Goal: Information Seeking & Learning: Learn about a topic

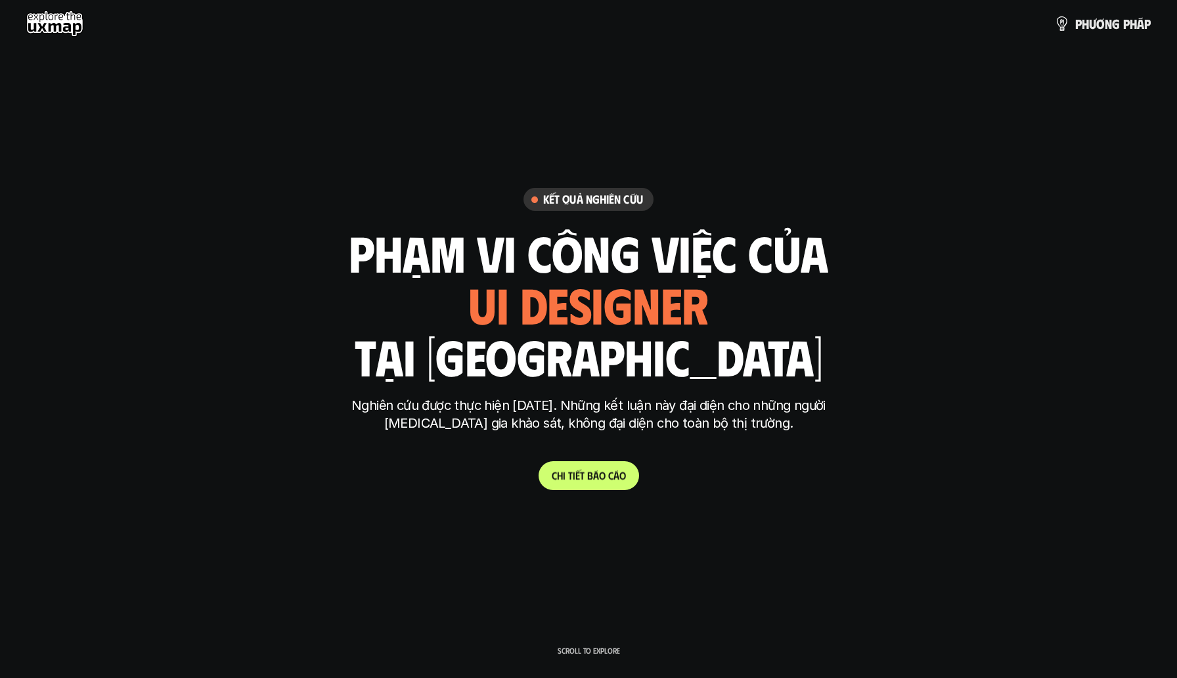
click at [576, 471] on p "C h i t i ế t b á o c á o" at bounding box center [589, 475] width 74 height 12
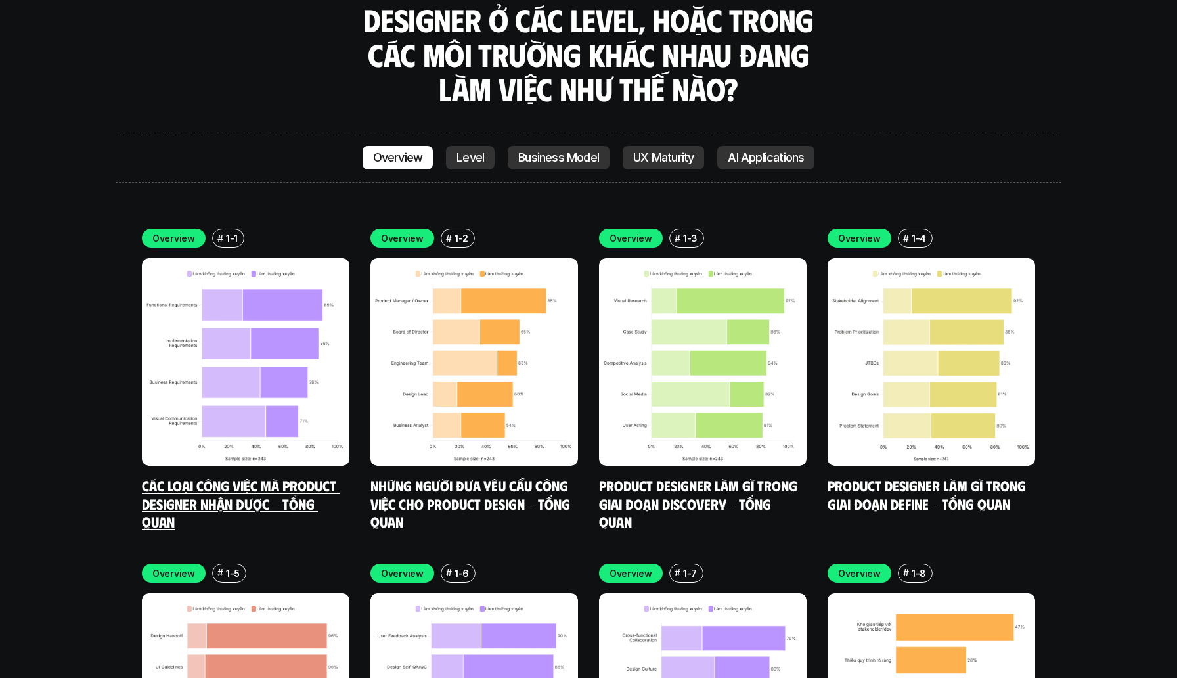
scroll to position [3831, 0]
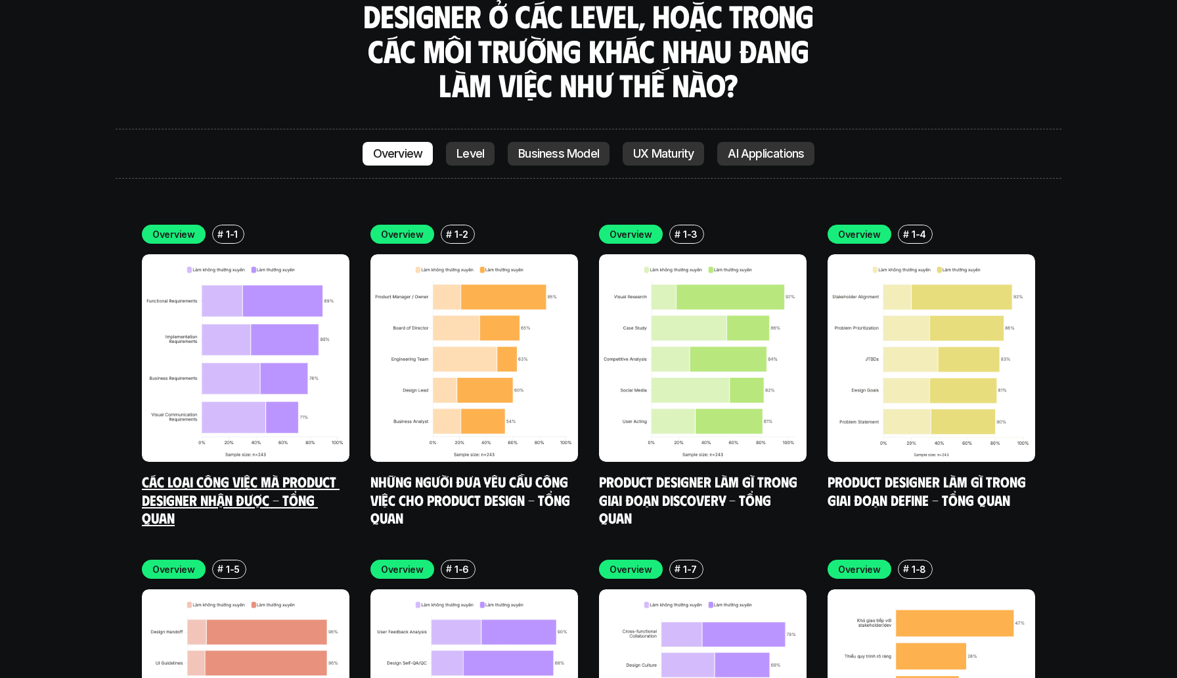
click at [219, 334] on img at bounding box center [245, 357] width 207 height 207
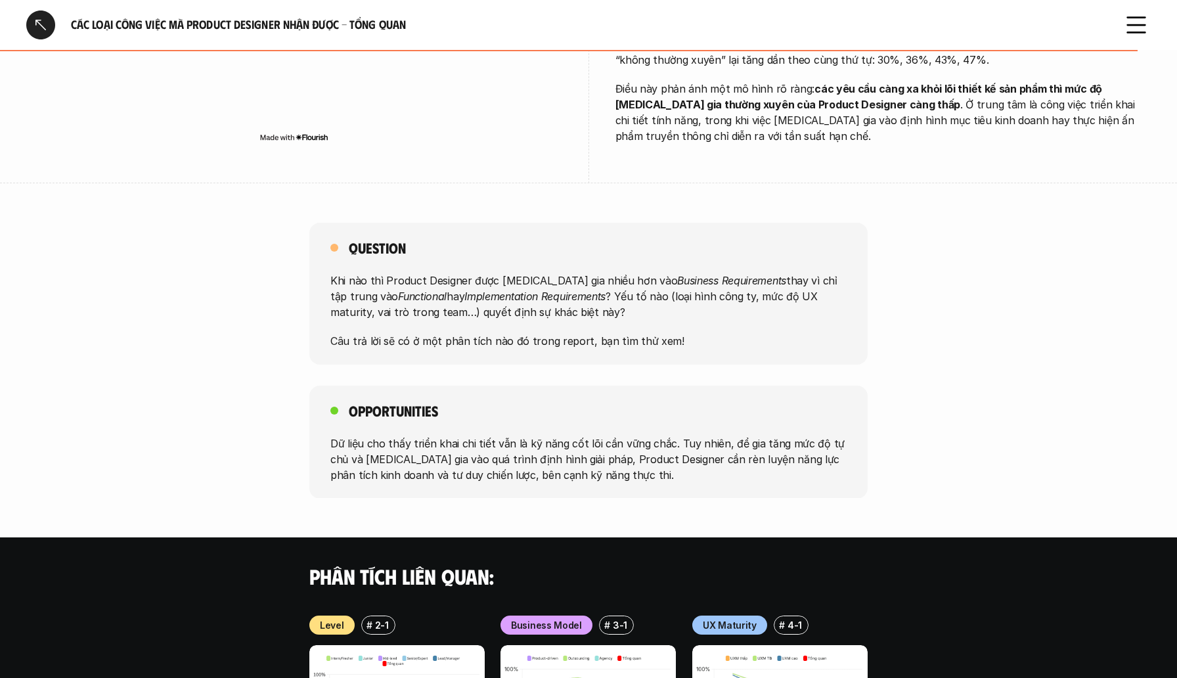
scroll to position [1110, 0]
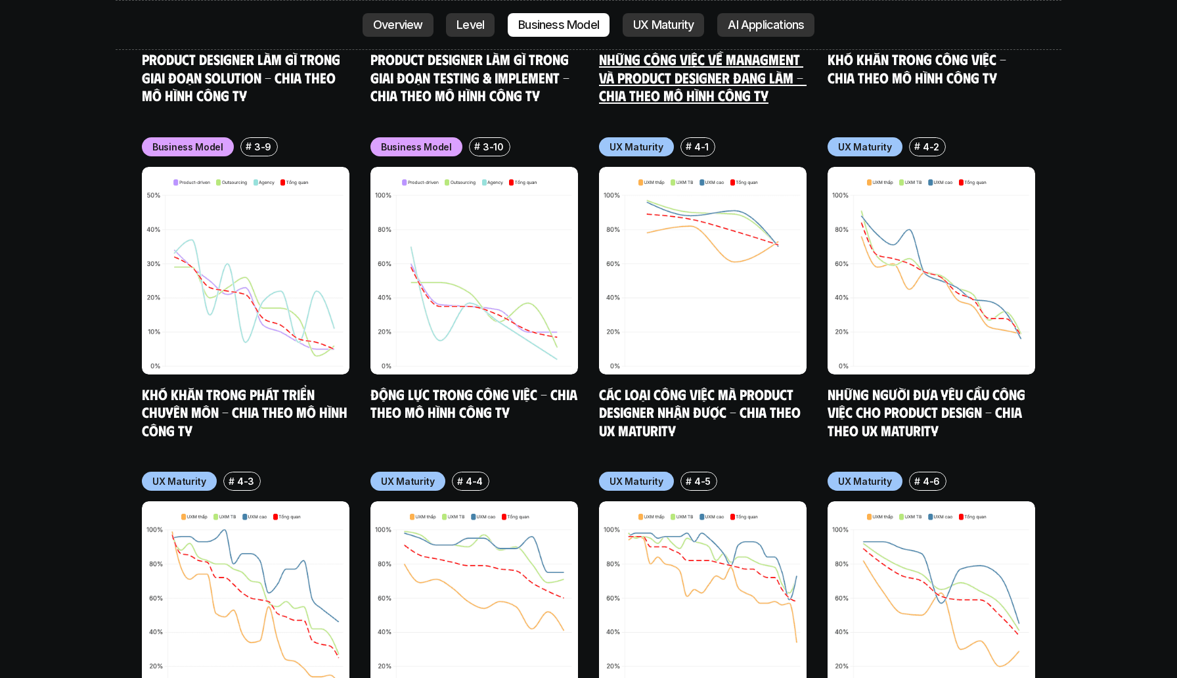
scroll to position [6312, 0]
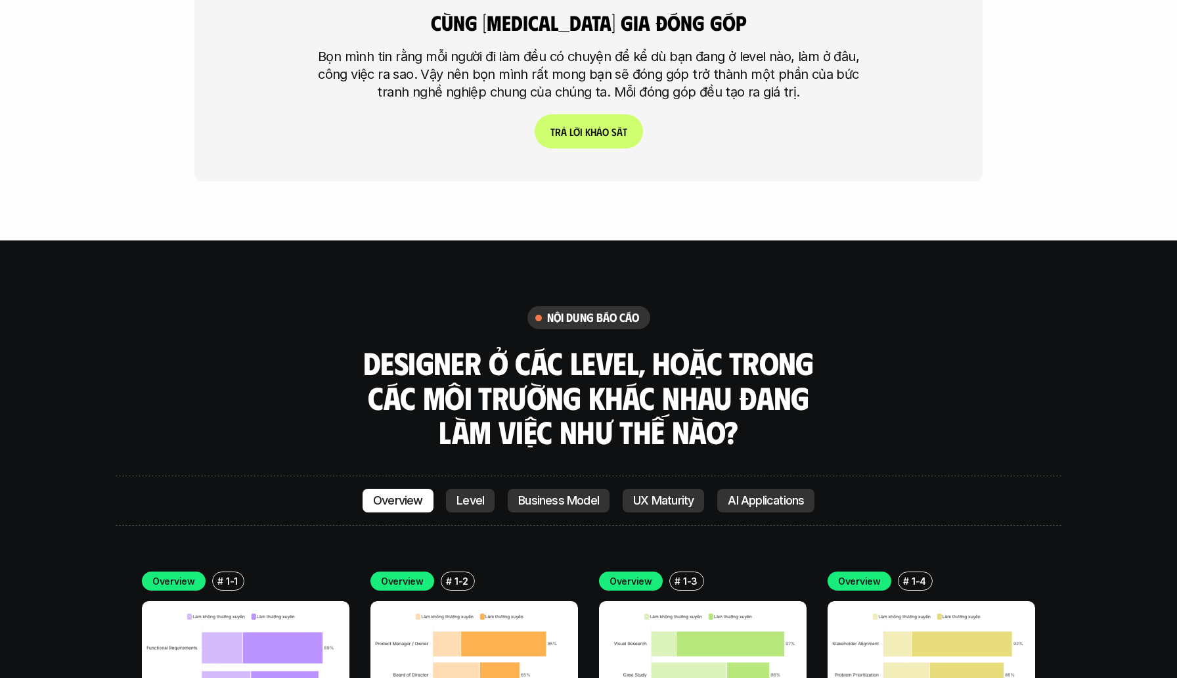
scroll to position [3593, 0]
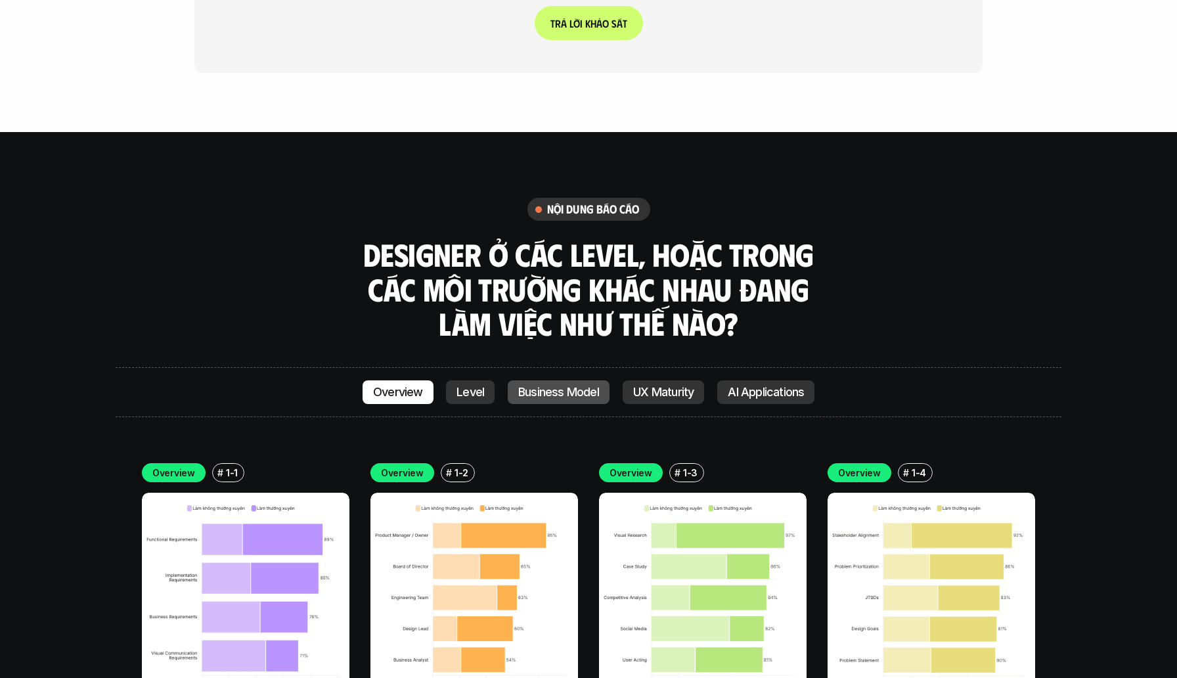
click at [561, 385] on p "Business Model" at bounding box center [558, 391] width 81 height 13
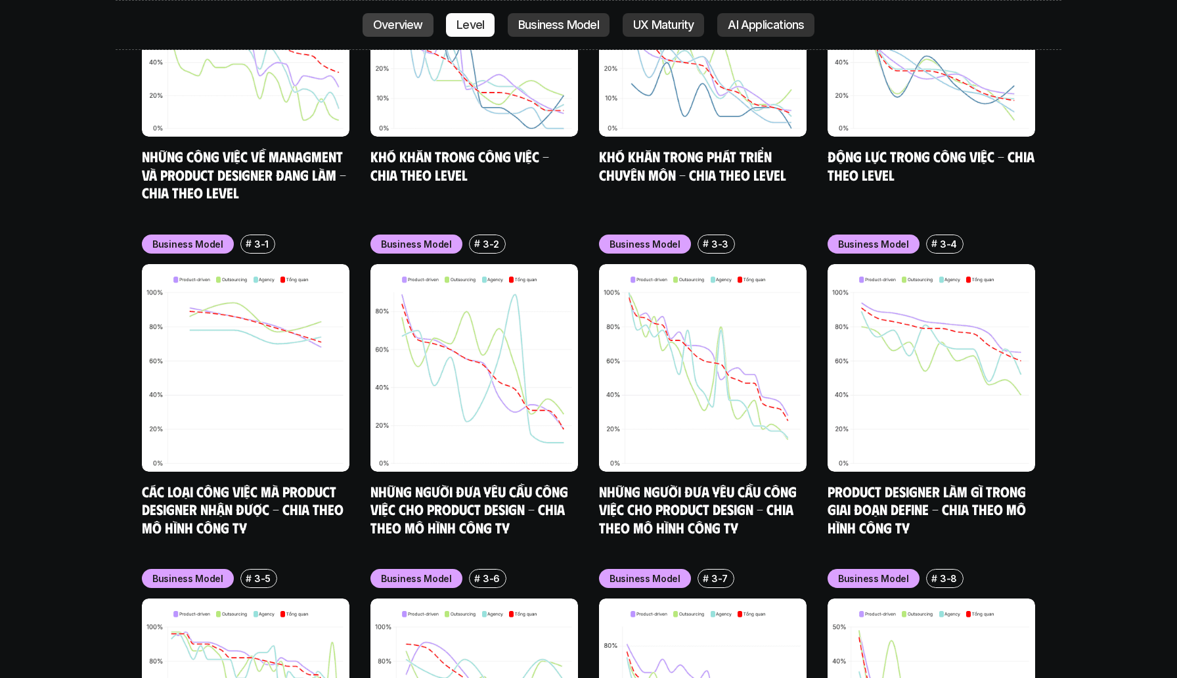
scroll to position [5606, 0]
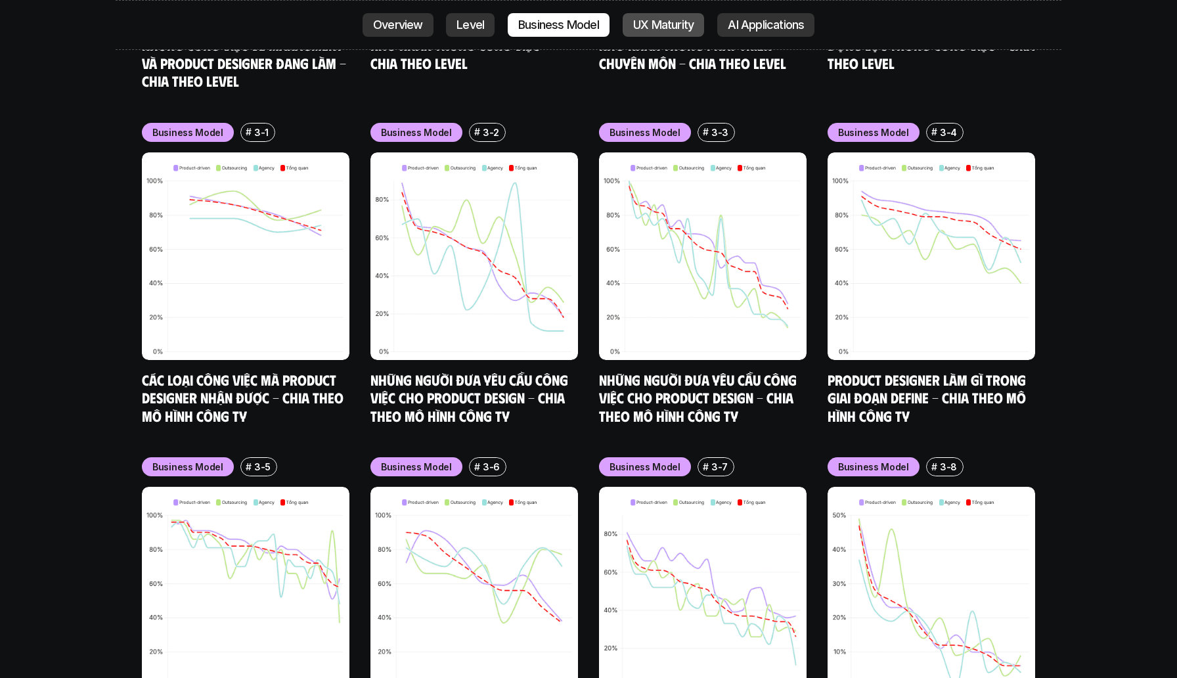
click at [642, 26] on p "UX Maturity" at bounding box center [663, 24] width 60 height 13
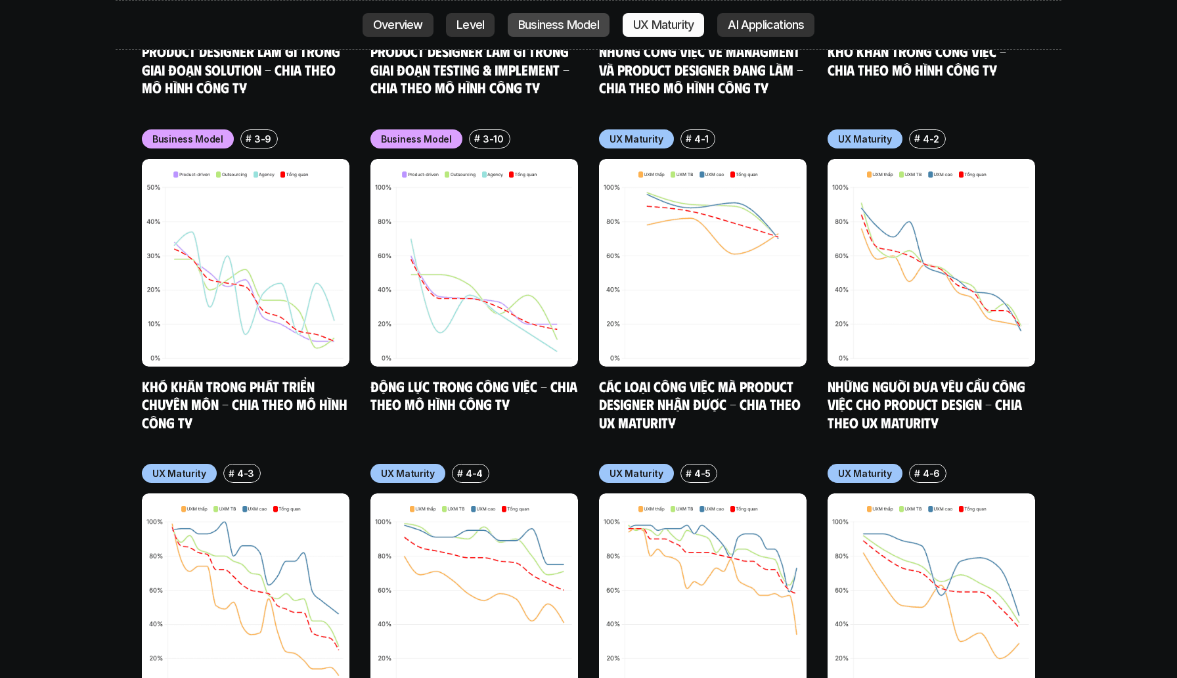
scroll to position [6275, 0]
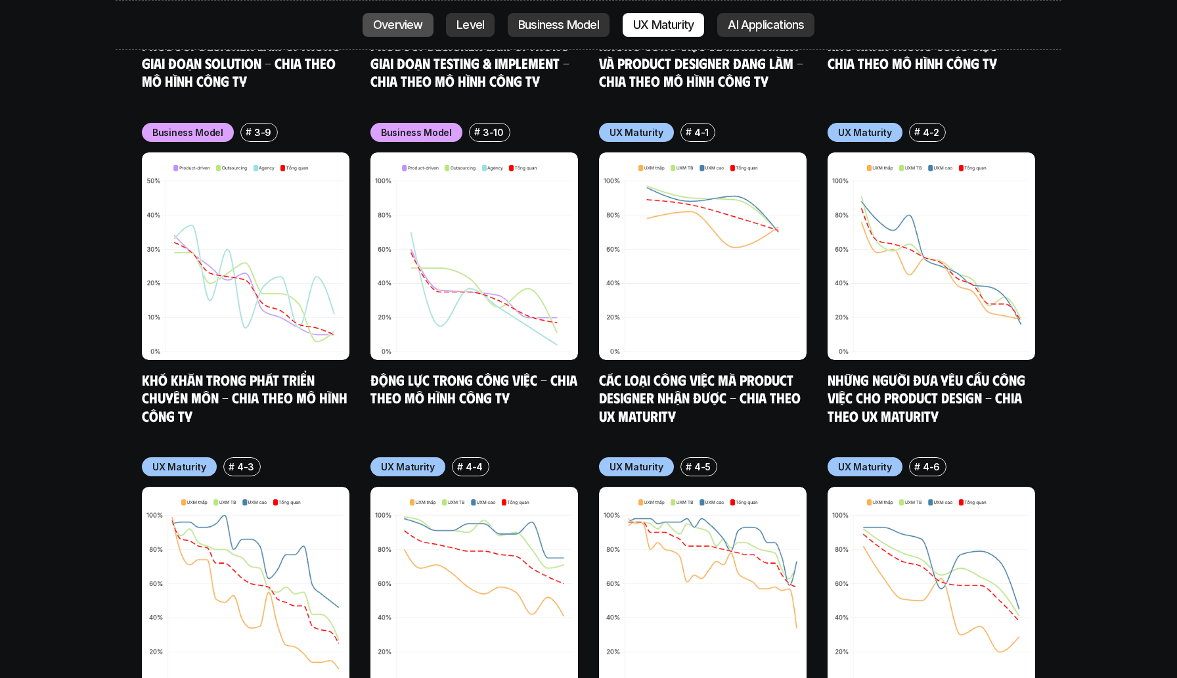
click at [381, 20] on p "Overview" at bounding box center [398, 24] width 50 height 13
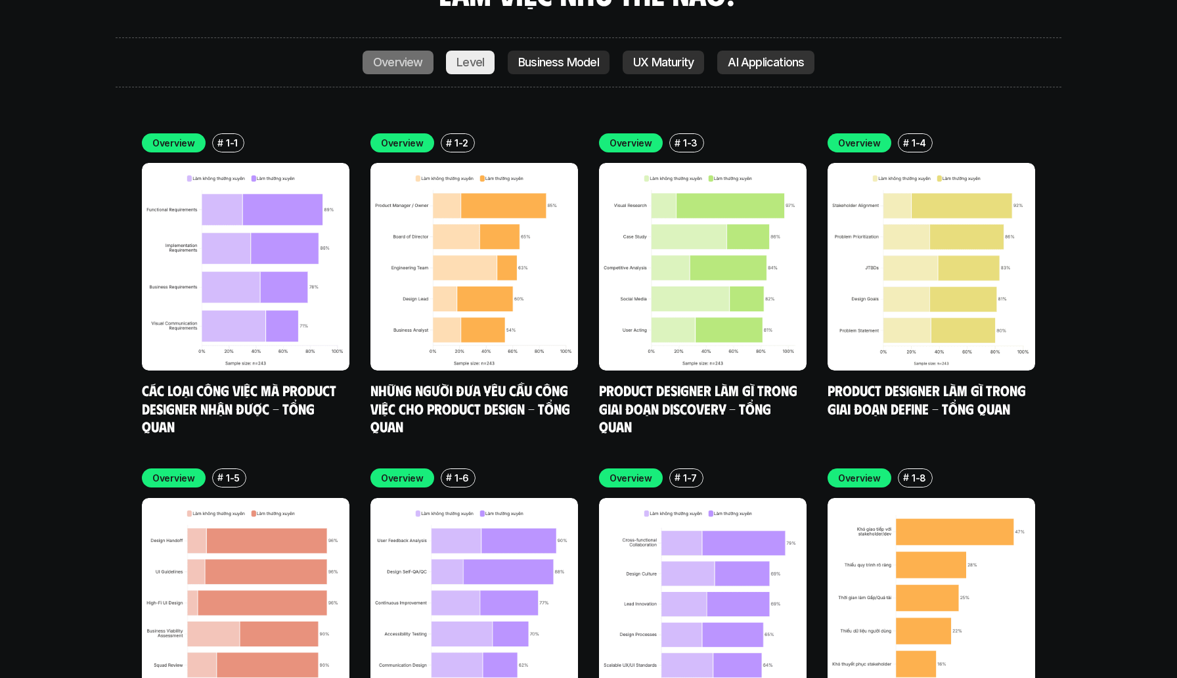
scroll to position [3921, 0]
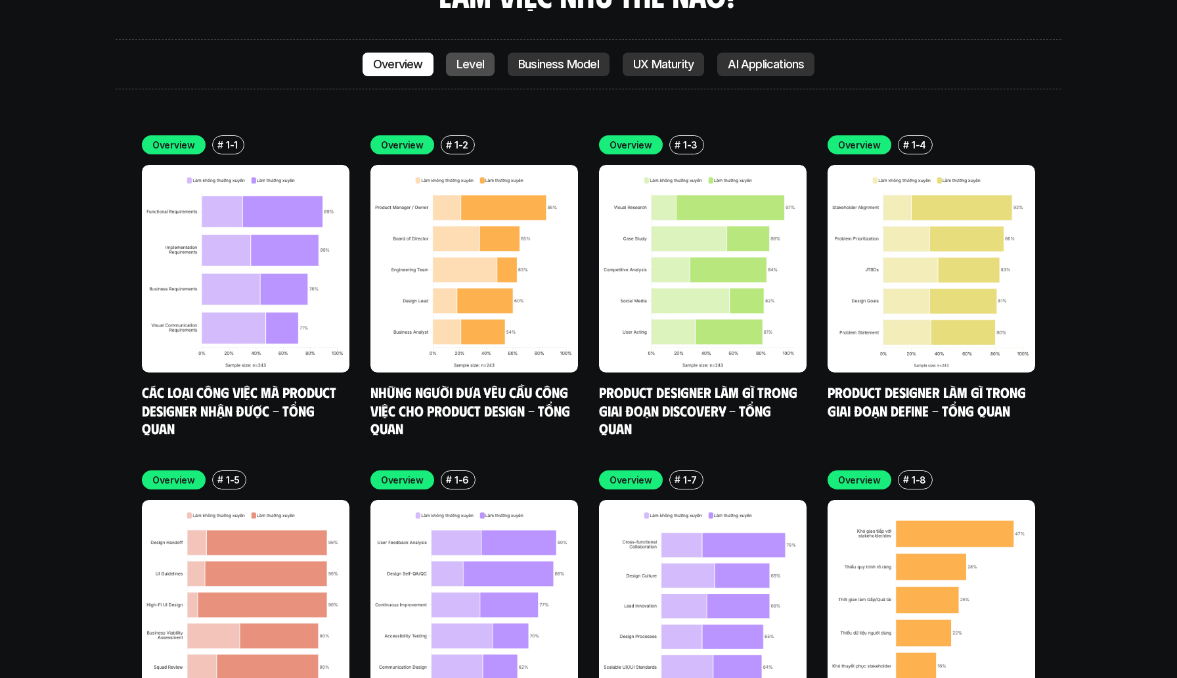
click at [471, 58] on p "Level" at bounding box center [470, 64] width 28 height 13
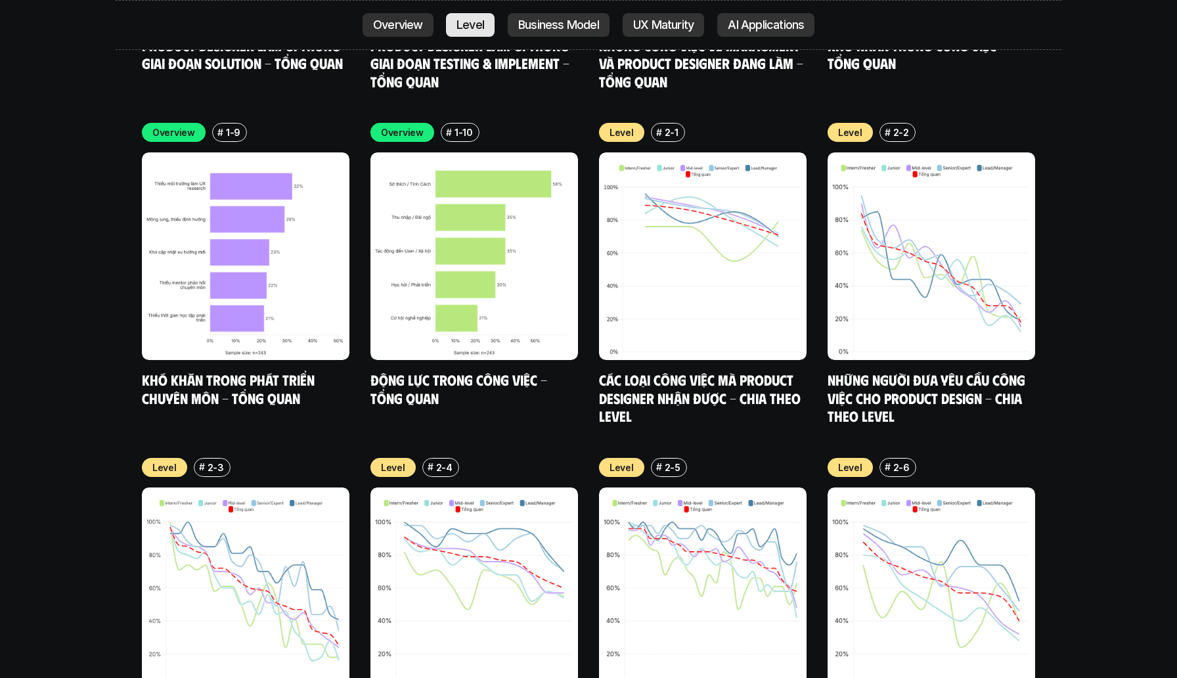
scroll to position [4603, 0]
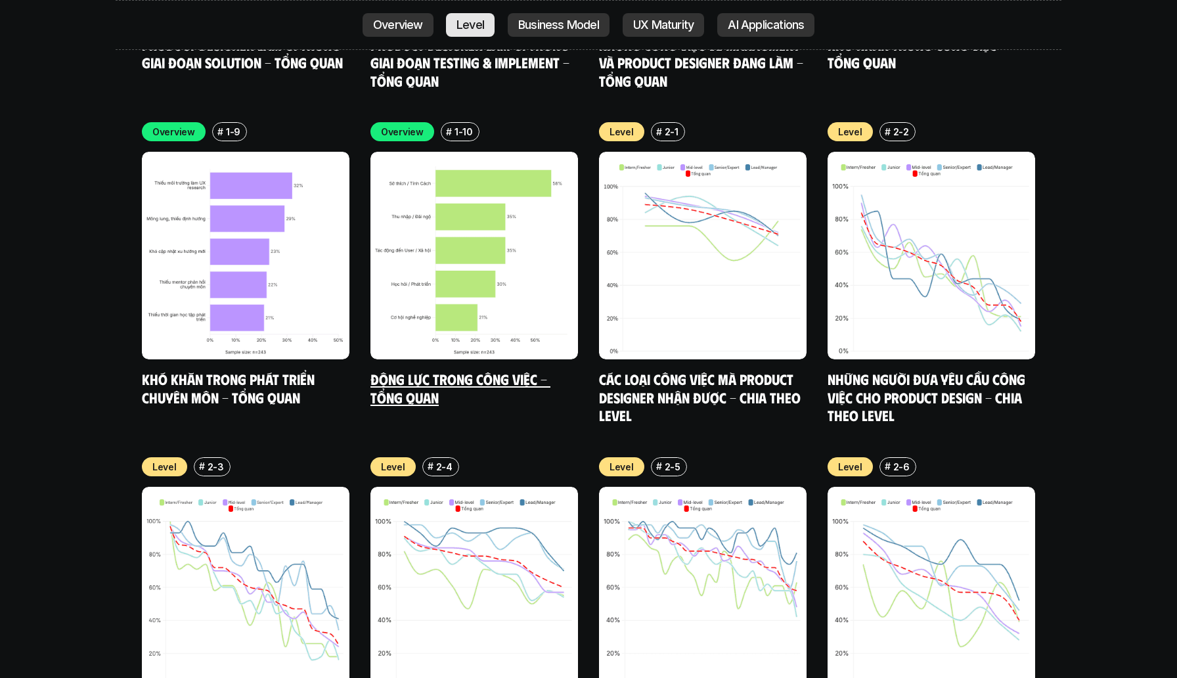
click at [488, 174] on img at bounding box center [473, 255] width 207 height 207
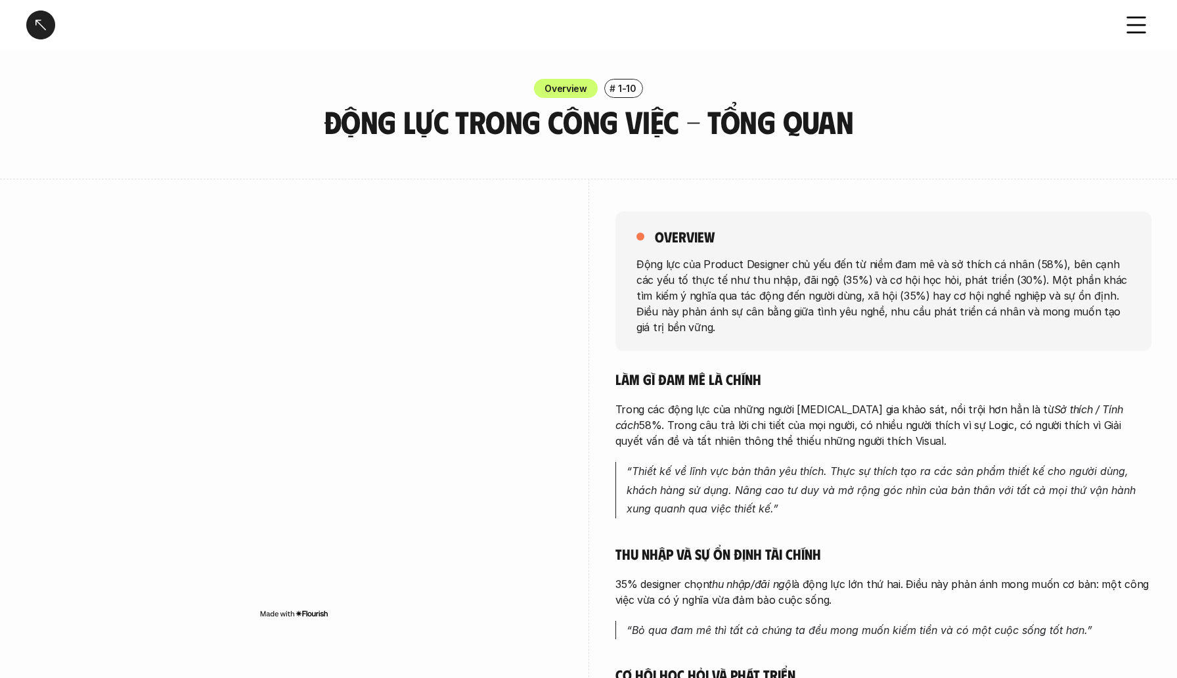
click at [493, 121] on h3 "Động lực trong công việc - Tổng quan" at bounding box center [588, 121] width 558 height 35
click at [615, 87] on div "# 1-10" at bounding box center [623, 88] width 39 height 19
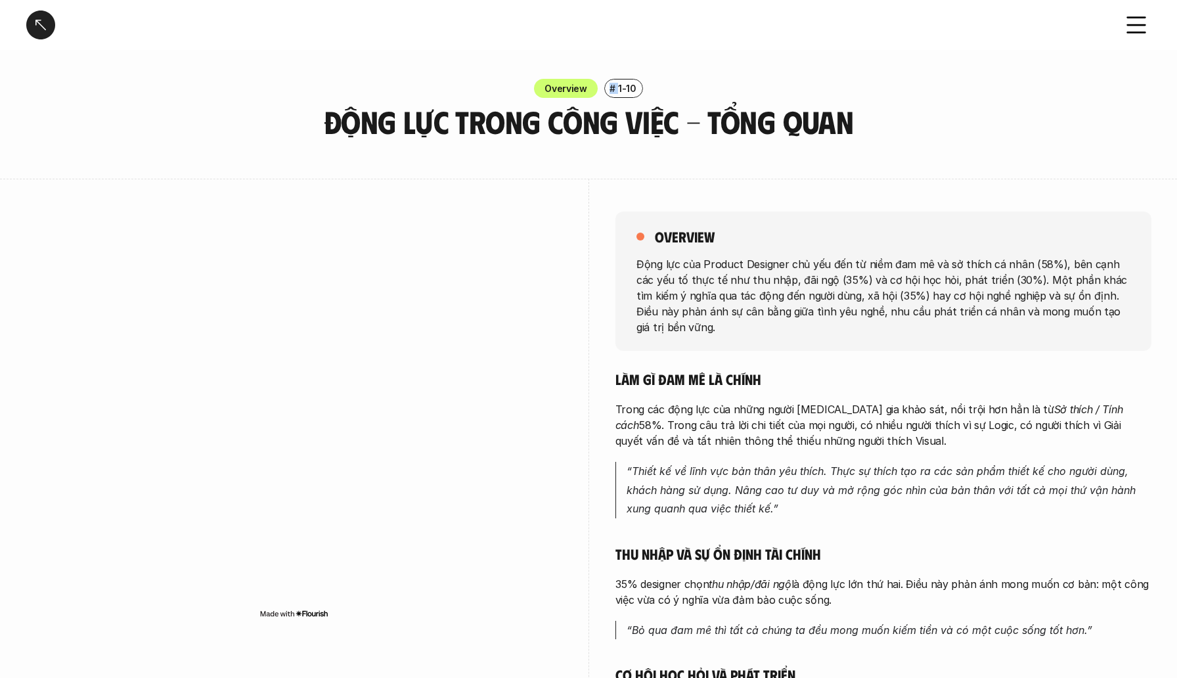
click at [615, 87] on div "# 1-10" at bounding box center [623, 88] width 39 height 19
click at [626, 87] on p "1-10" at bounding box center [627, 88] width 18 height 14
drag, startPoint x: 636, startPoint y: 88, endPoint x: 550, endPoint y: 85, distance: 86.1
click at [550, 85] on div "Overview # 1-10" at bounding box center [588, 88] width 1177 height 19
click at [544, 87] on div "Overview" at bounding box center [566, 88] width 64 height 19
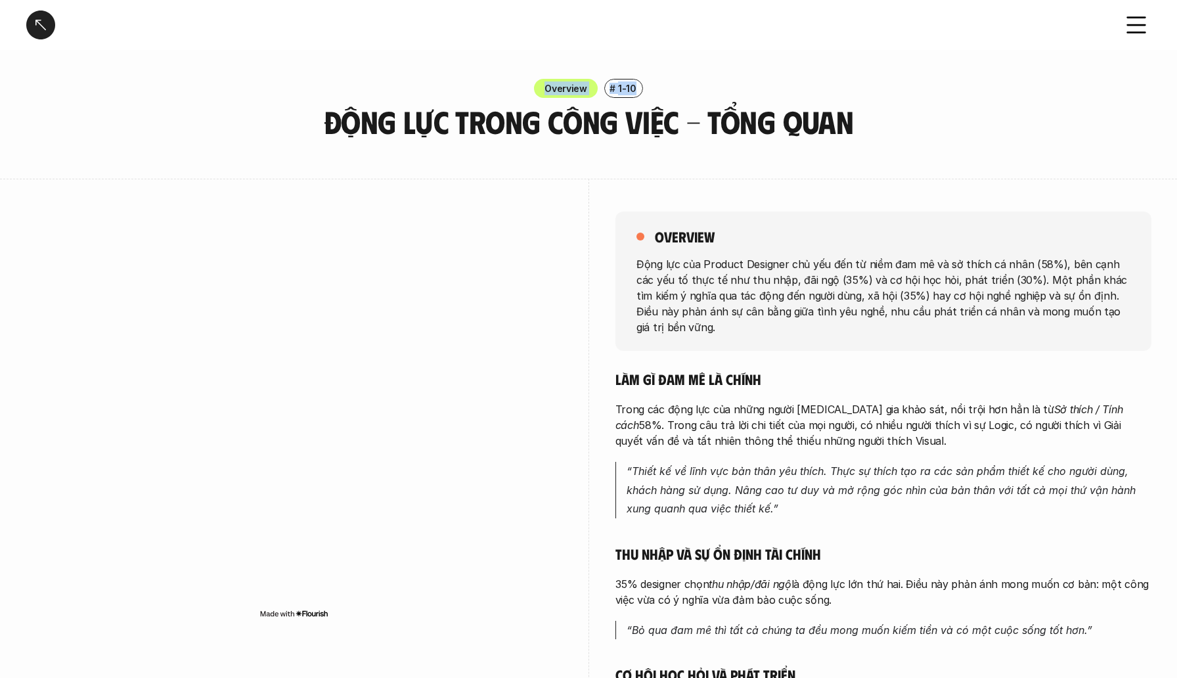
drag, startPoint x: 547, startPoint y: 87, endPoint x: 705, endPoint y: 94, distance: 157.7
click at [705, 94] on div "Overview # 1-10" at bounding box center [588, 88] width 1177 height 19
click at [696, 95] on div at bounding box center [696, 95] width 0 height 0
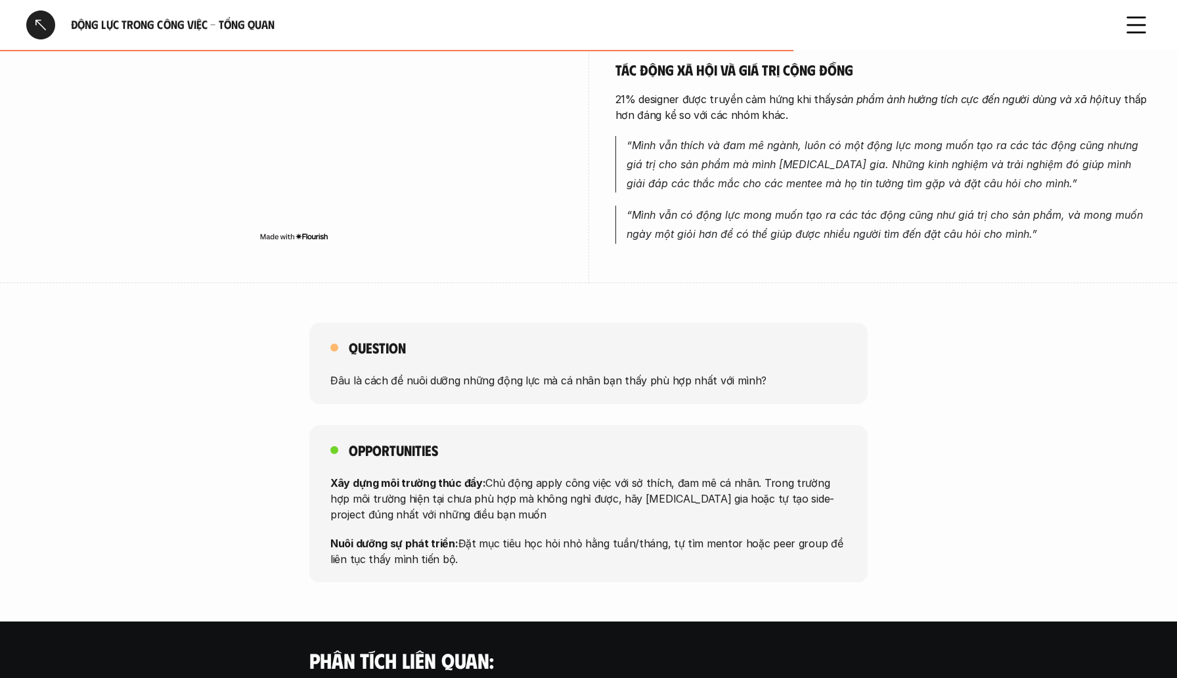
scroll to position [961, 0]
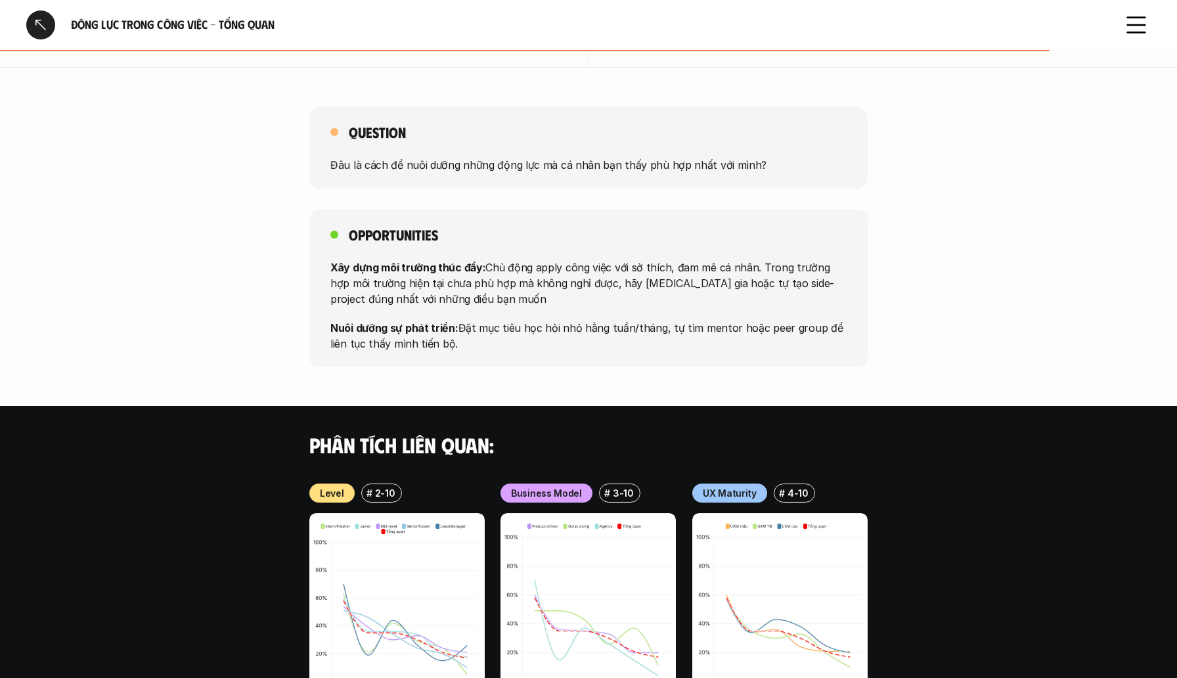
click at [623, 250] on div "Opportunities Xây dựng môi trường thúc đẩy: Chủ động apply công việc với sở thí…" at bounding box center [588, 288] width 558 height 158
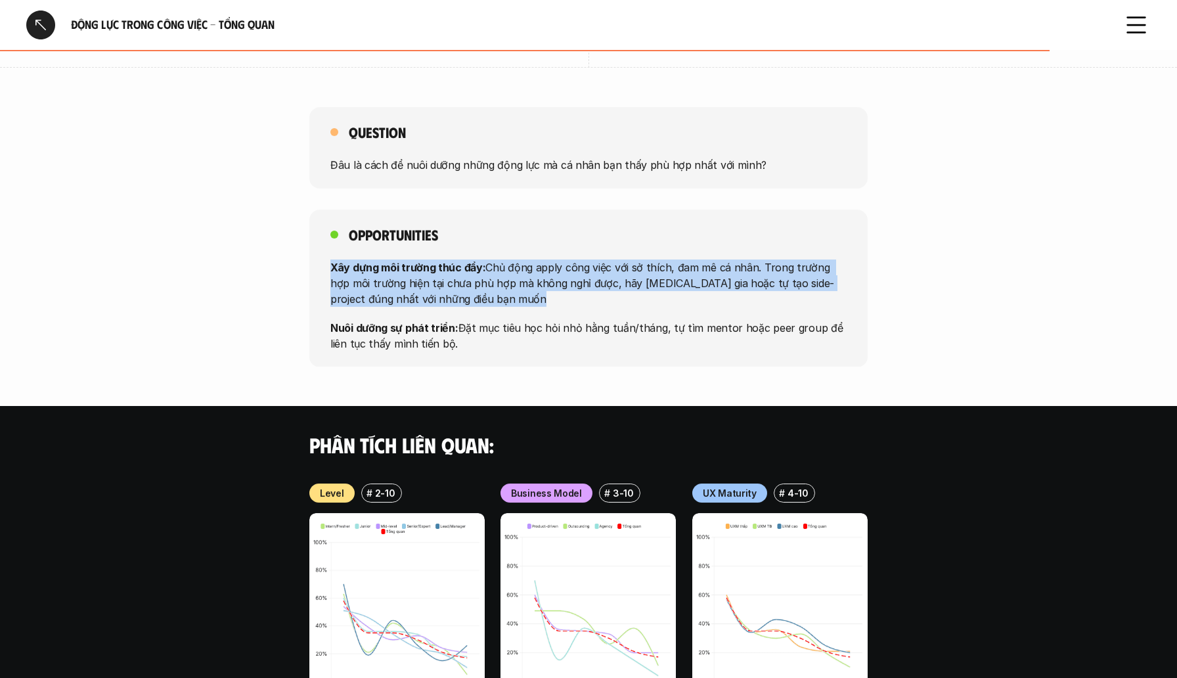
click at [623, 250] on div "Opportunities Xây dựng môi trường thúc đẩy: Chủ động apply công việc với sở thí…" at bounding box center [588, 288] width 558 height 158
click at [668, 250] on div "Opportunities Xây dựng môi trường thúc đẩy: Chủ động apply công việc với sở thí…" at bounding box center [588, 288] width 558 height 158
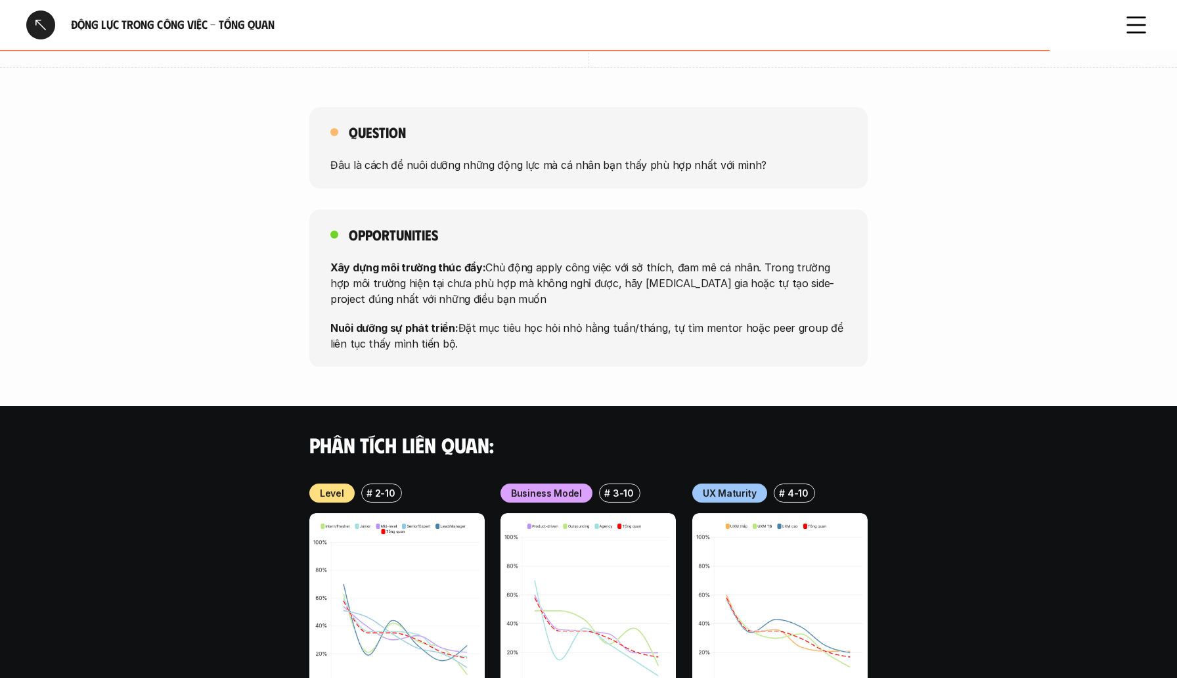
click at [608, 295] on p "Xây dựng môi trường thúc đẩy: Chủ động apply công việc với sở thích, đam mê cá …" at bounding box center [588, 282] width 516 height 47
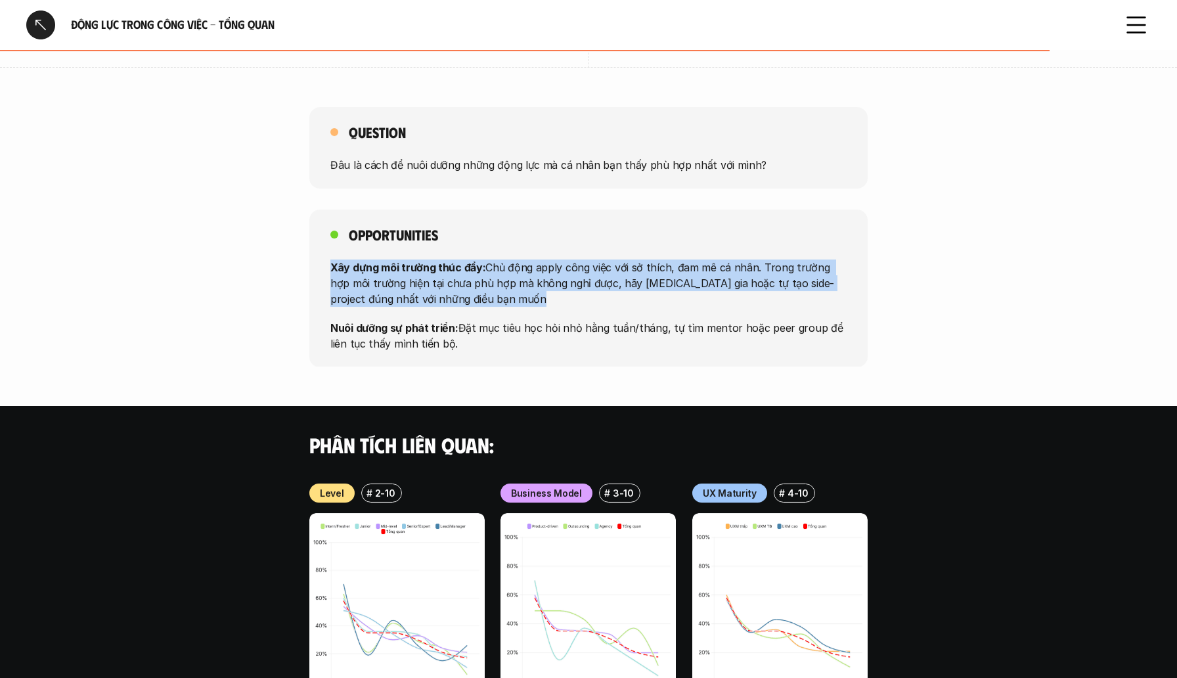
click at [608, 295] on p "Xây dựng môi trường thúc đẩy: Chủ động apply công việc với sở thích, đam mê cá …" at bounding box center [588, 282] width 516 height 47
click at [623, 280] on p "Xây dựng môi trường thúc đẩy: Chủ động apply công việc với sở thích, đam mê cá …" at bounding box center [588, 282] width 516 height 47
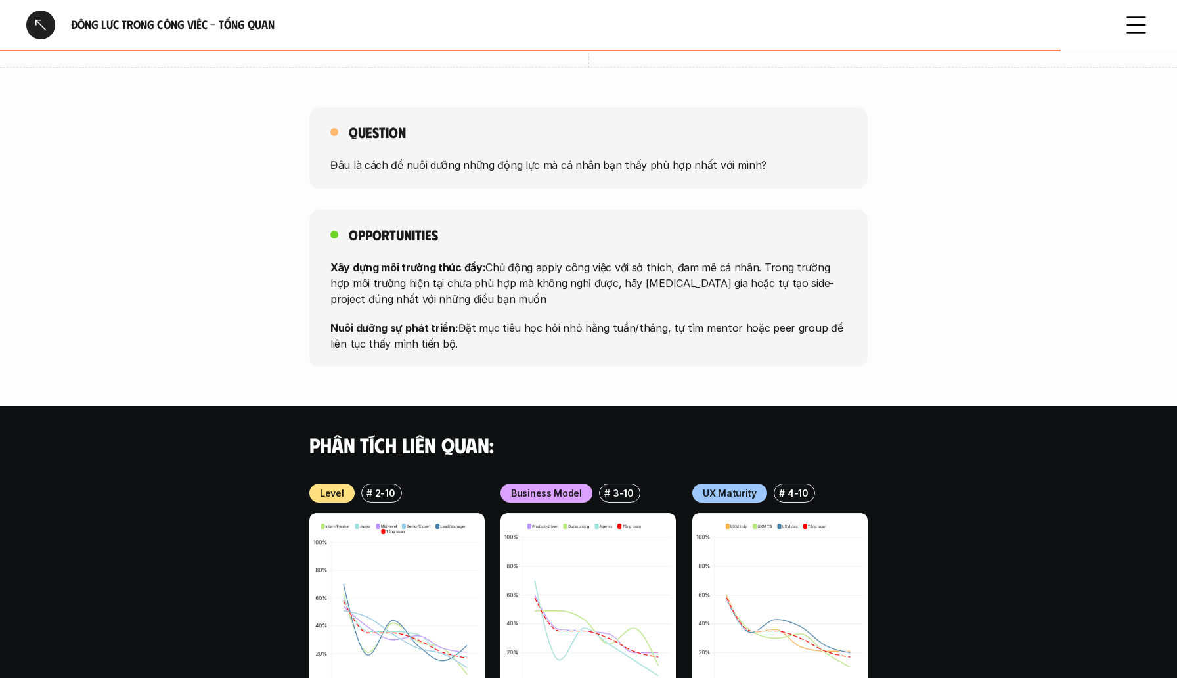
scroll to position [1110, 0]
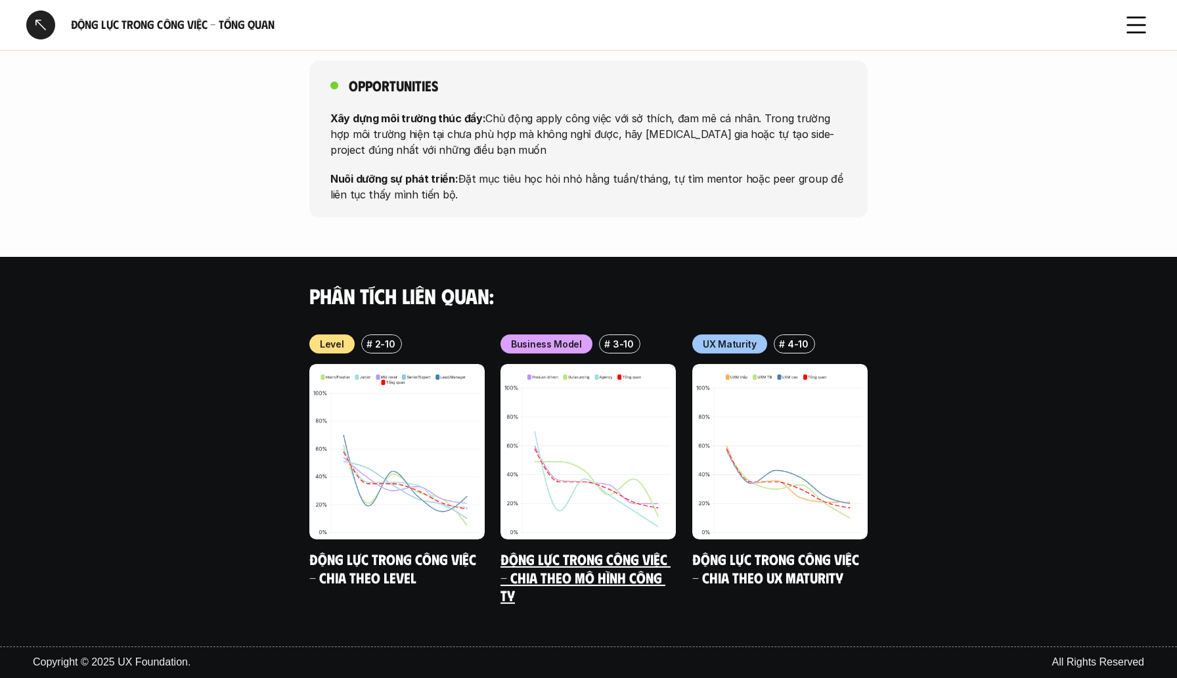
click at [594, 506] on img at bounding box center [587, 451] width 175 height 175
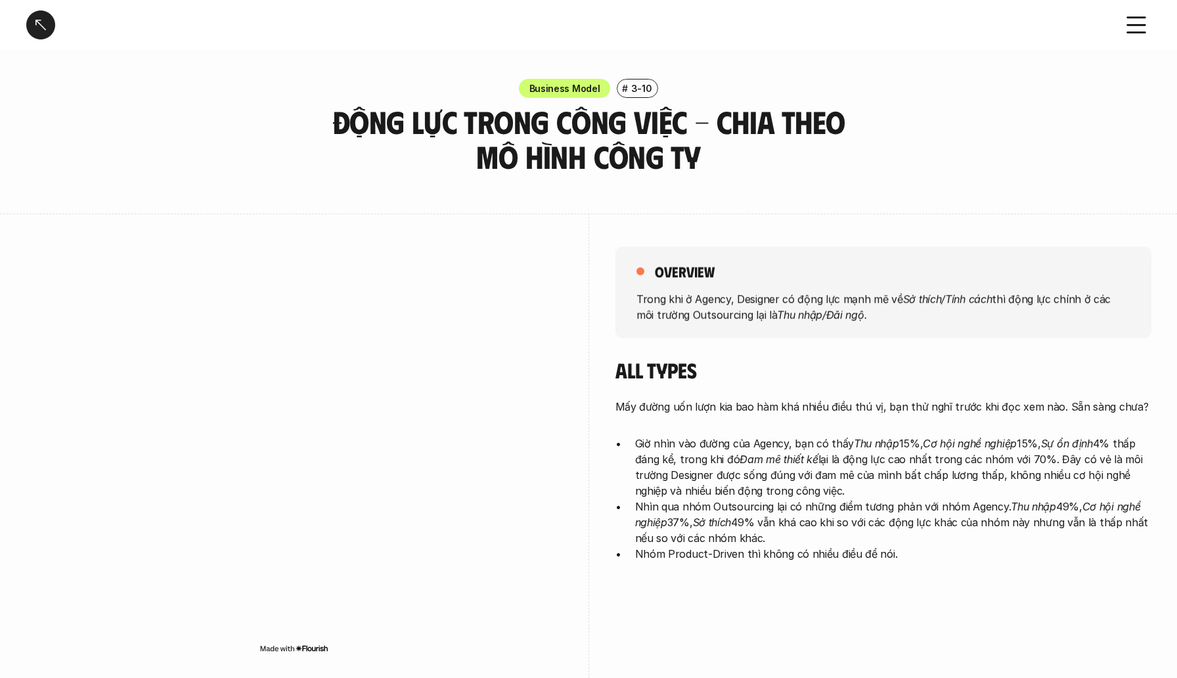
click at [536, 128] on h3 "Động lực trong công việc - Chia theo mô hình công ty" at bounding box center [588, 139] width 558 height 70
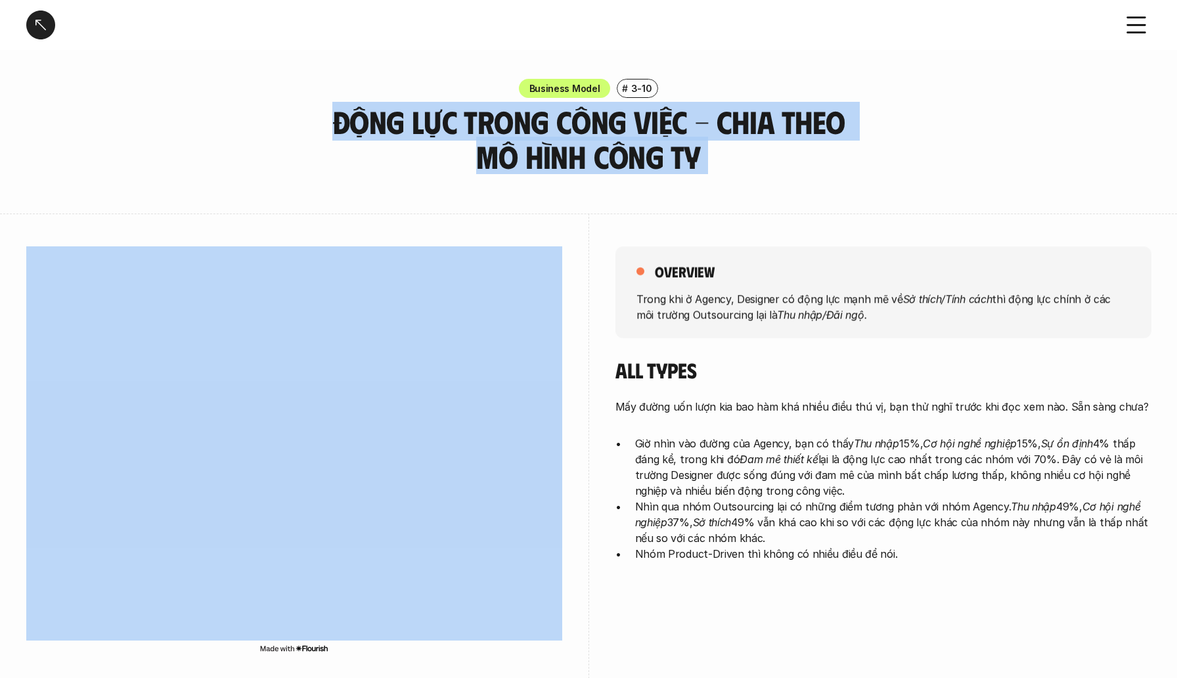
click at [634, 134] on h3 "Động lực trong công việc - Chia theo mô hình công ty" at bounding box center [588, 139] width 558 height 70
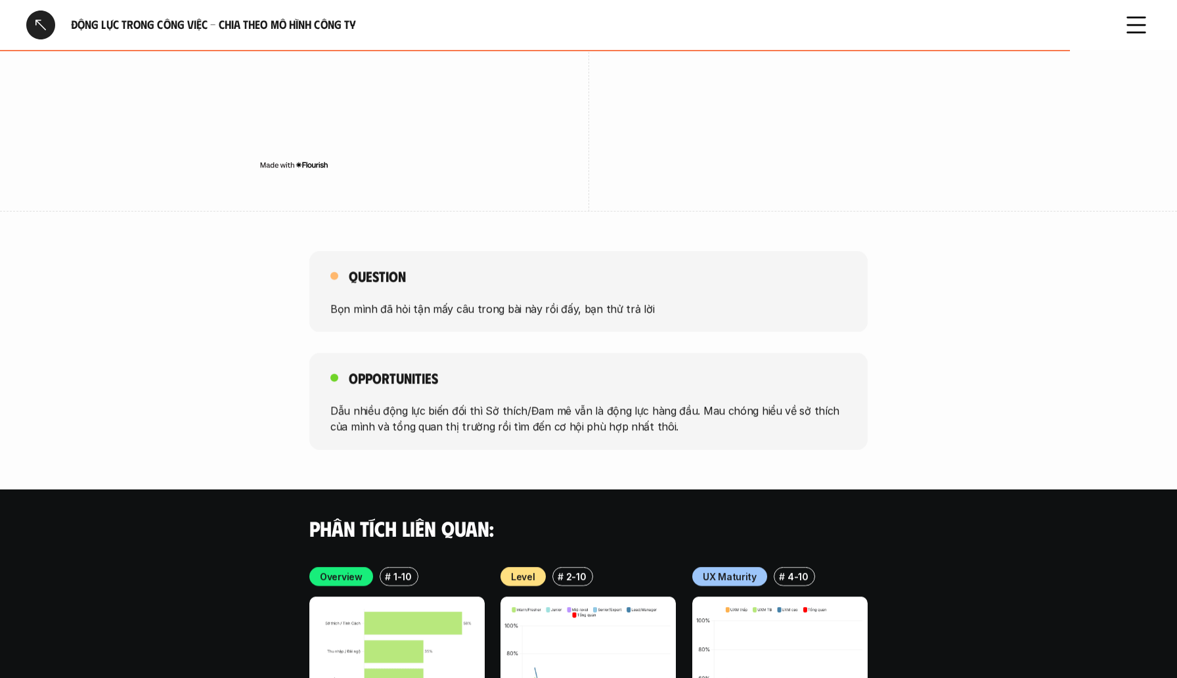
scroll to position [2141, 0]
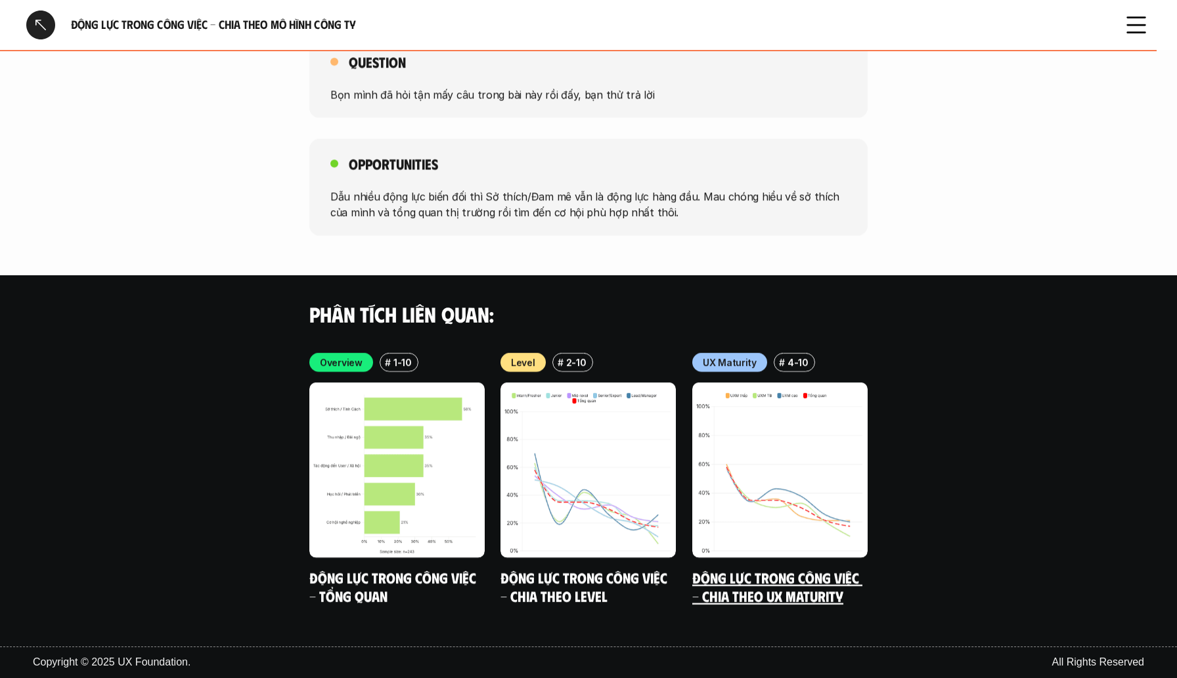
click at [775, 467] on img at bounding box center [779, 469] width 175 height 175
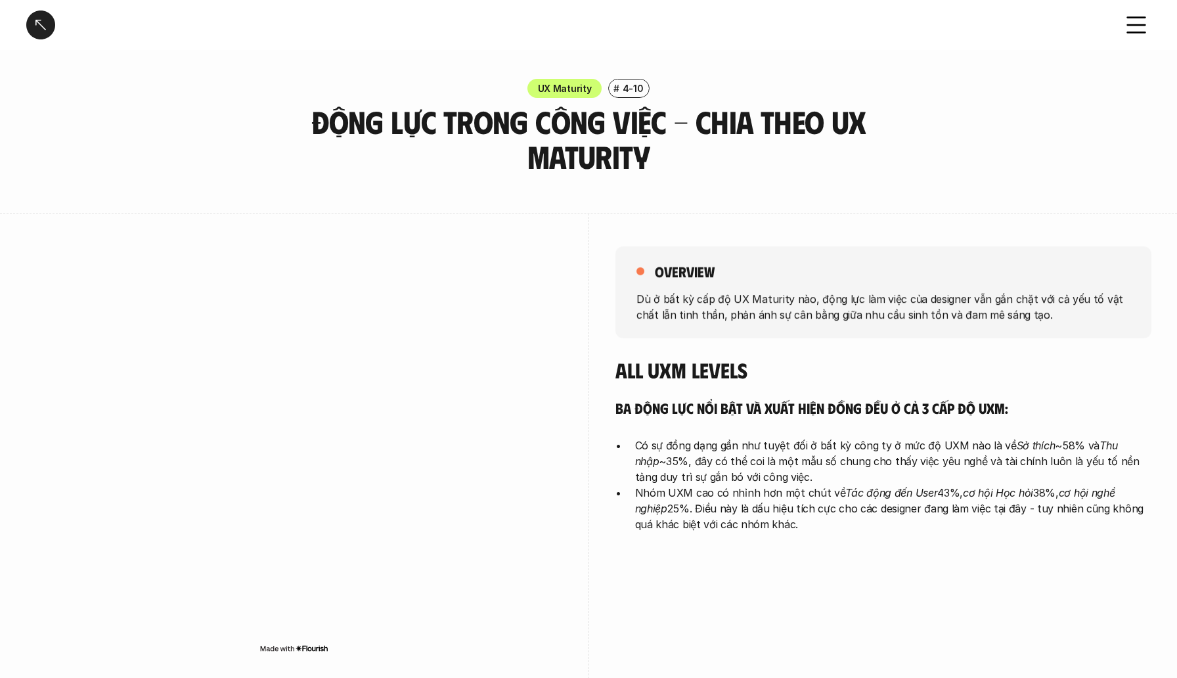
click at [1130, 28] on icon at bounding box center [1135, 25] width 29 height 29
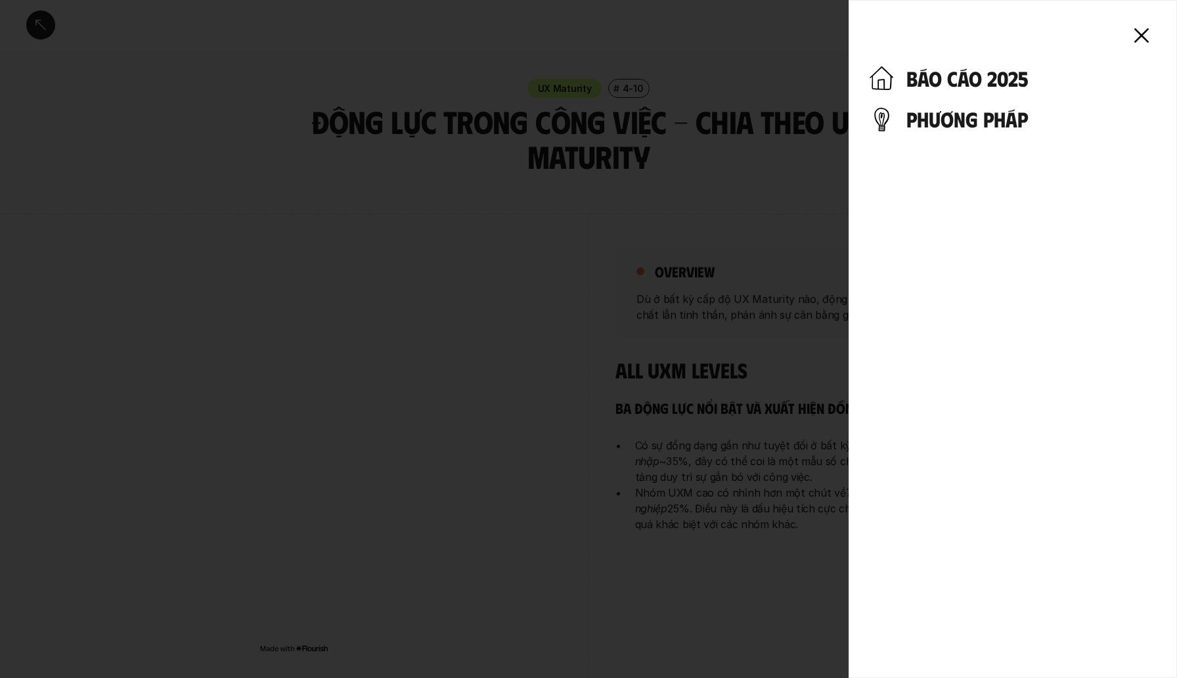
click at [1146, 38] on icon at bounding box center [1141, 35] width 29 height 29
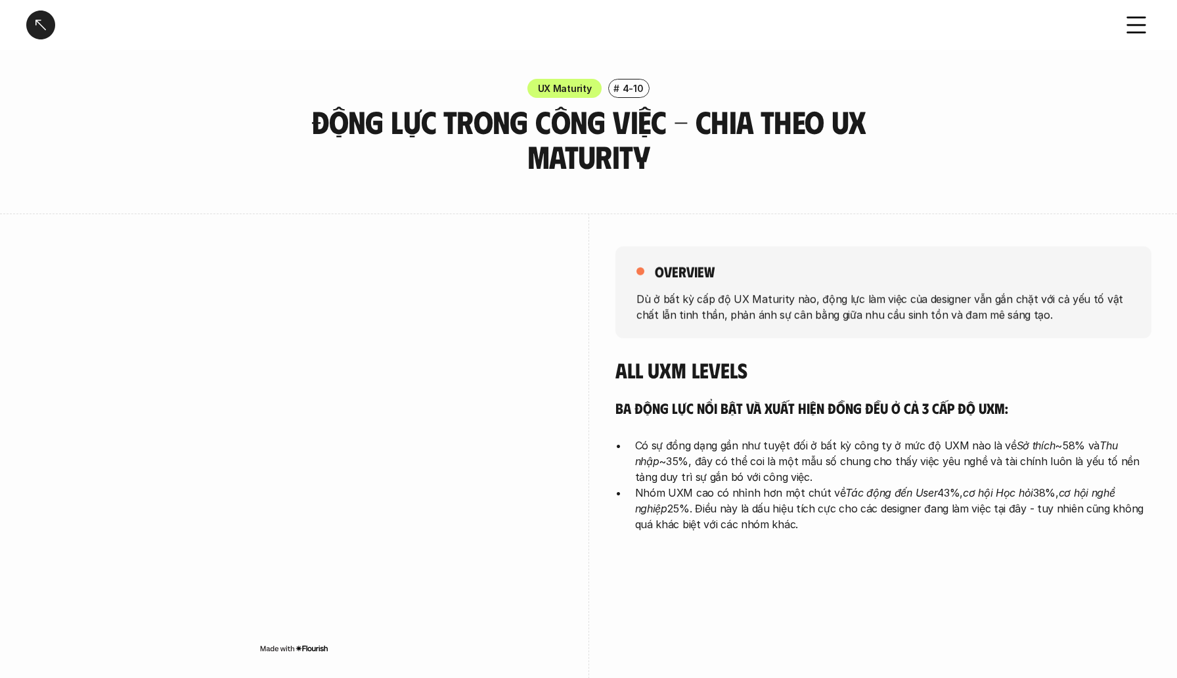
click at [731, 84] on div at bounding box center [588, 339] width 1177 height 678
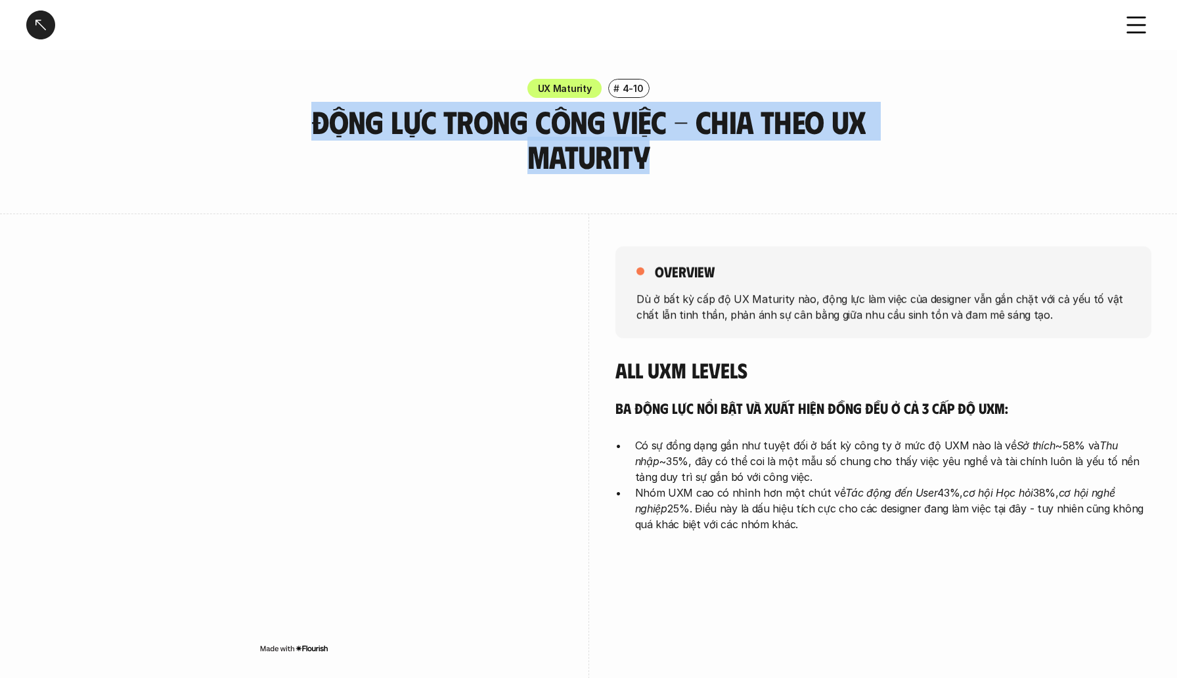
drag, startPoint x: 316, startPoint y: 126, endPoint x: 745, endPoint y: 169, distance: 431.5
click at [745, 169] on h3 "Động lực trong công việc - Chia theo UX Maturity" at bounding box center [588, 139] width 558 height 70
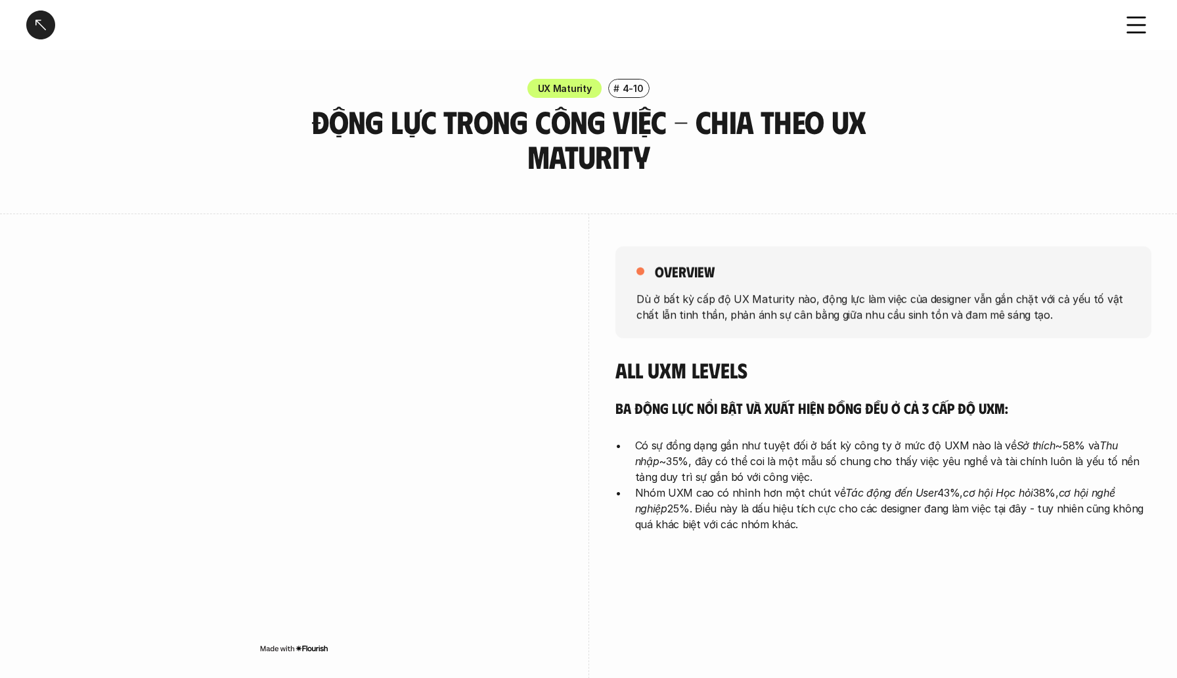
click at [624, 154] on h3 "Động lực trong công việc - Chia theo UX Maturity" at bounding box center [588, 139] width 558 height 70
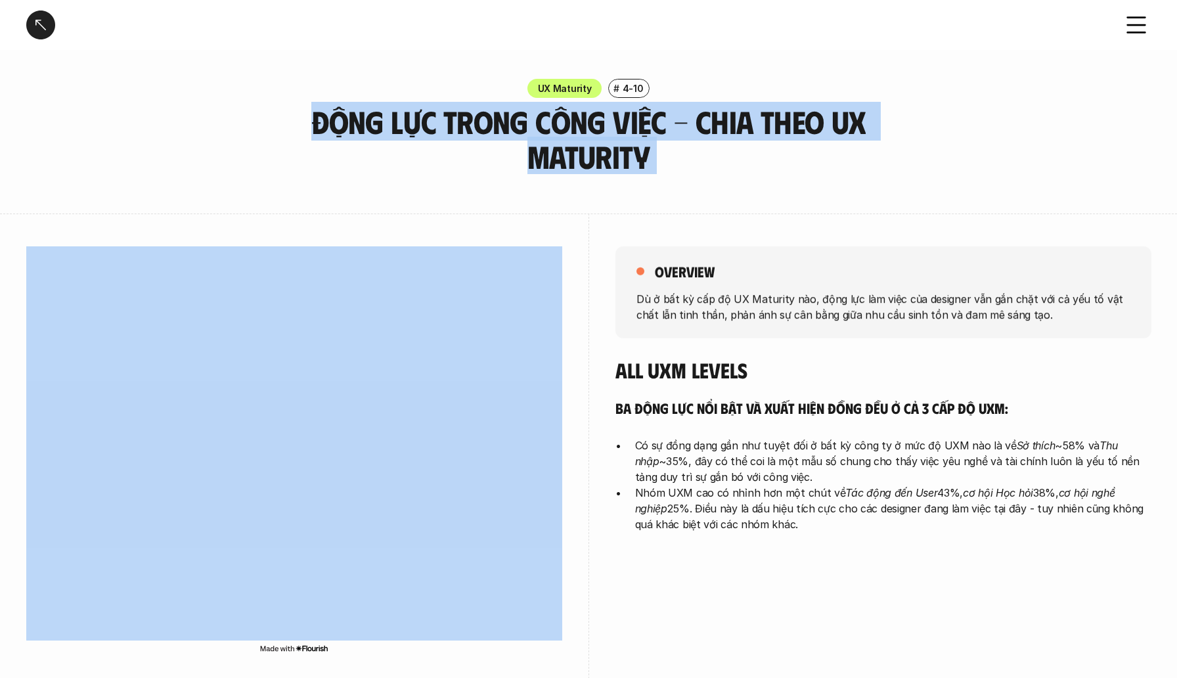
click at [624, 154] on h3 "Động lực trong công việc - Chia theo UX Maturity" at bounding box center [588, 139] width 558 height 70
click at [676, 141] on h3 "Động lực trong công việc - Chia theo UX Maturity" at bounding box center [588, 139] width 558 height 70
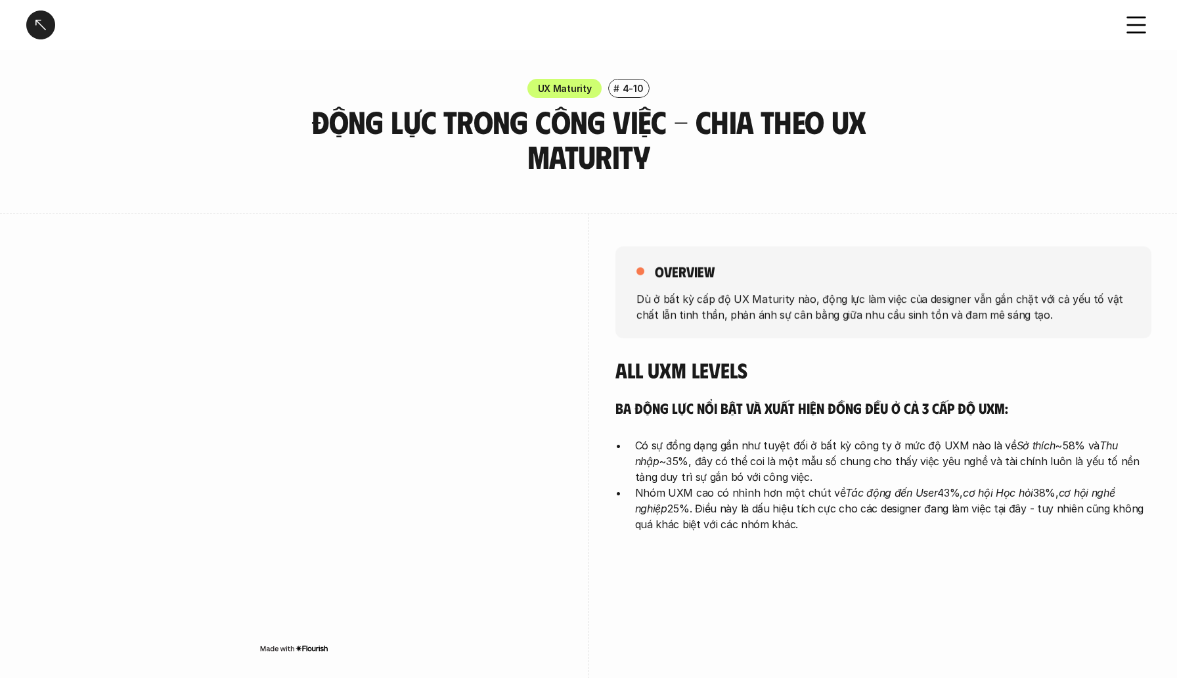
click at [679, 127] on h3 "Động lực trong công việc - Chia theo UX Maturity" at bounding box center [588, 139] width 558 height 70
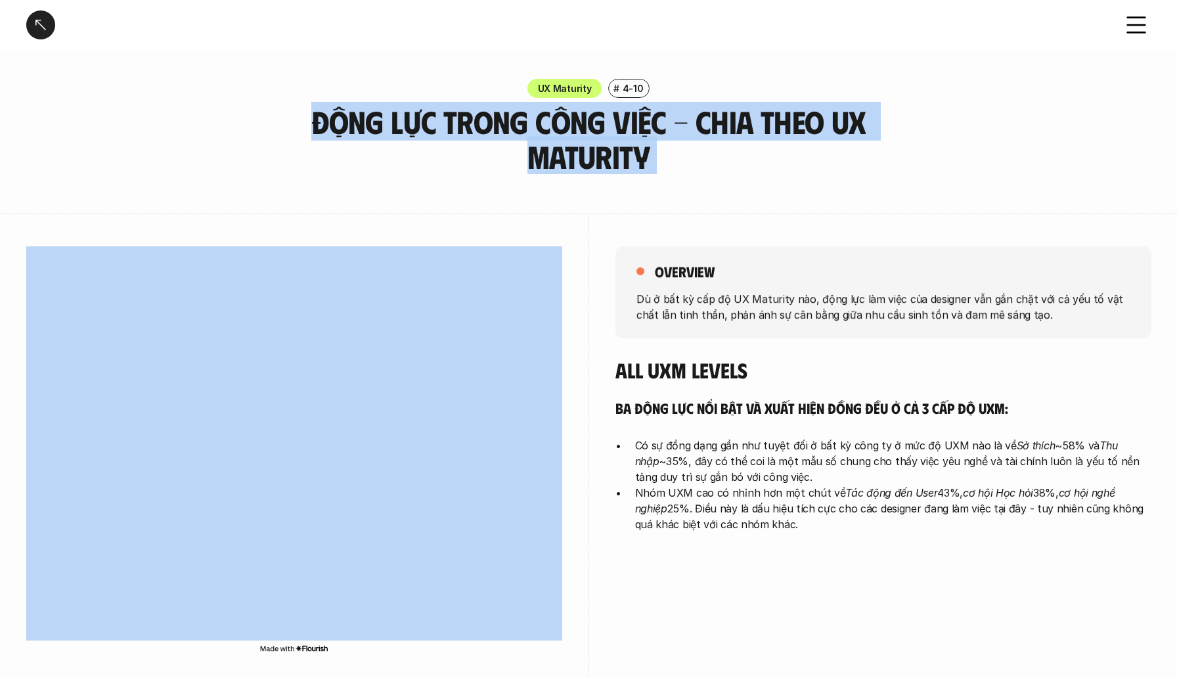
click at [679, 127] on h3 "Động lực trong công việc - Chia theo UX Maturity" at bounding box center [588, 139] width 558 height 70
click at [673, 127] on h3 "Động lực trong công việc - Chia theo UX Maturity" at bounding box center [588, 139] width 558 height 70
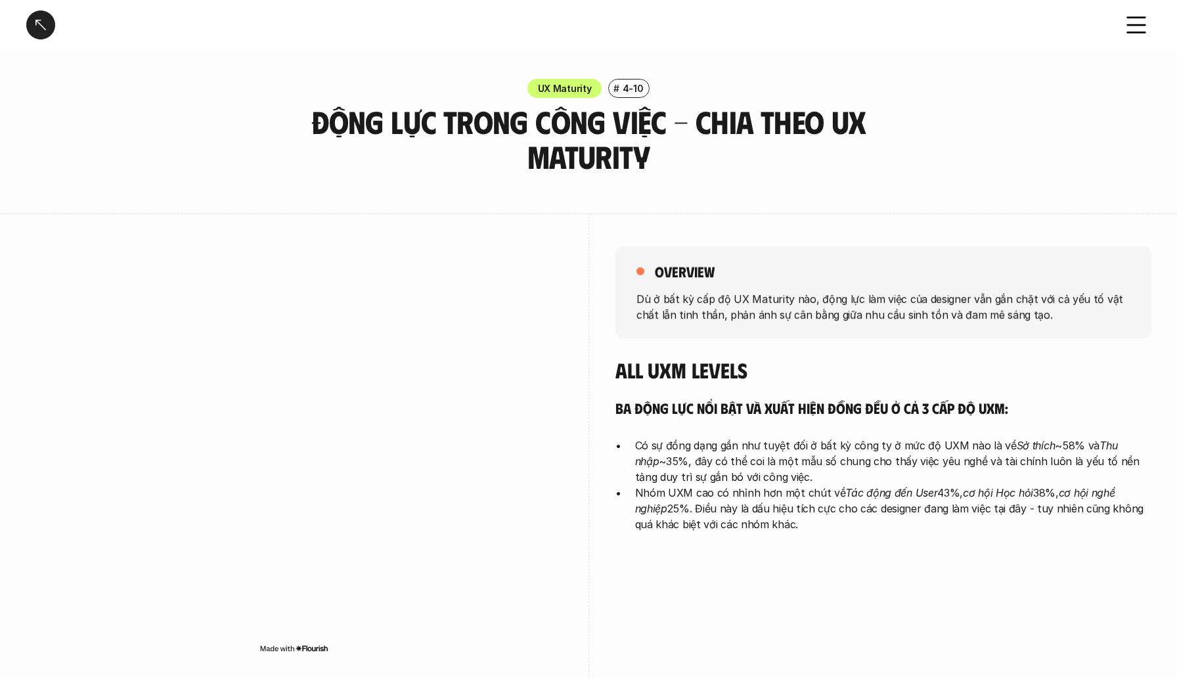
click at [673, 127] on h3 "Động lực trong công việc - Chia theo UX Maturity" at bounding box center [588, 139] width 558 height 70
click at [40, 20] on div at bounding box center [40, 25] width 29 height 29
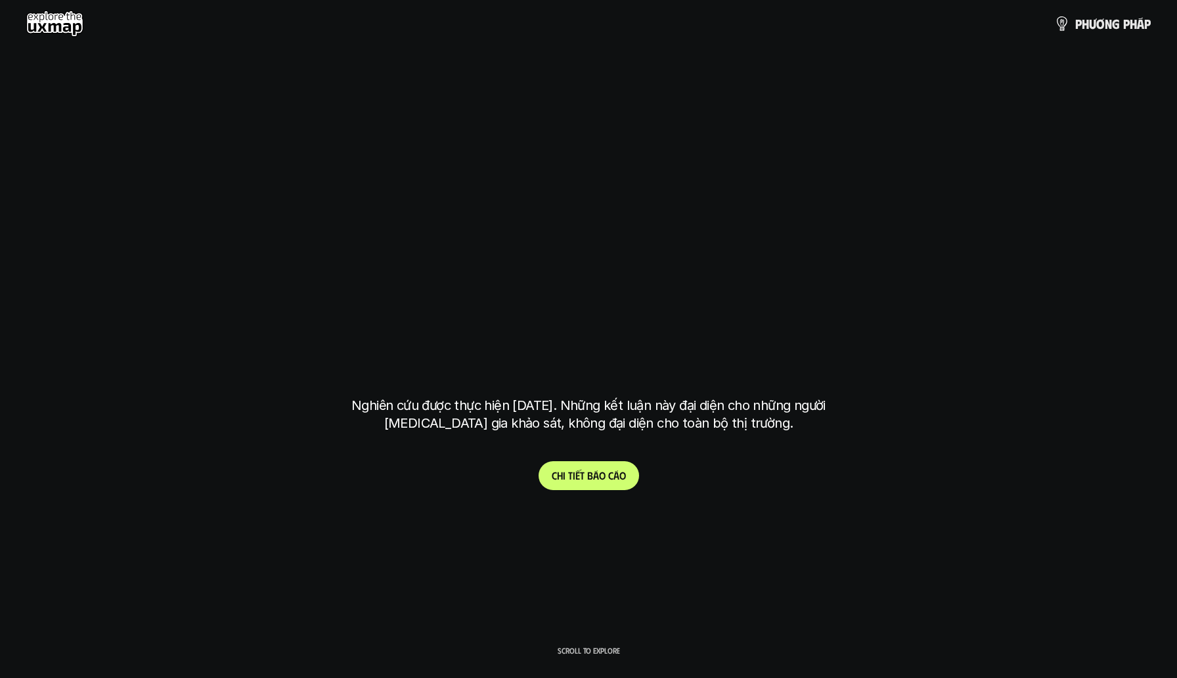
scroll to position [3921, 0]
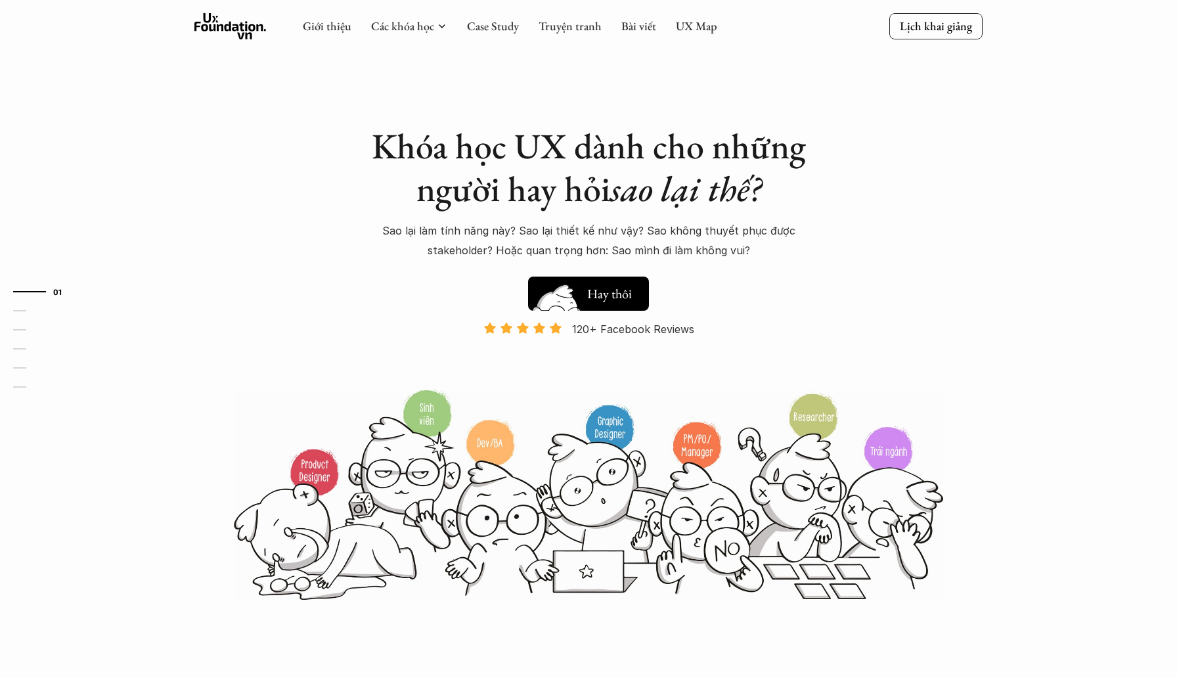
click at [575, 287] on img at bounding box center [556, 314] width 70 height 60
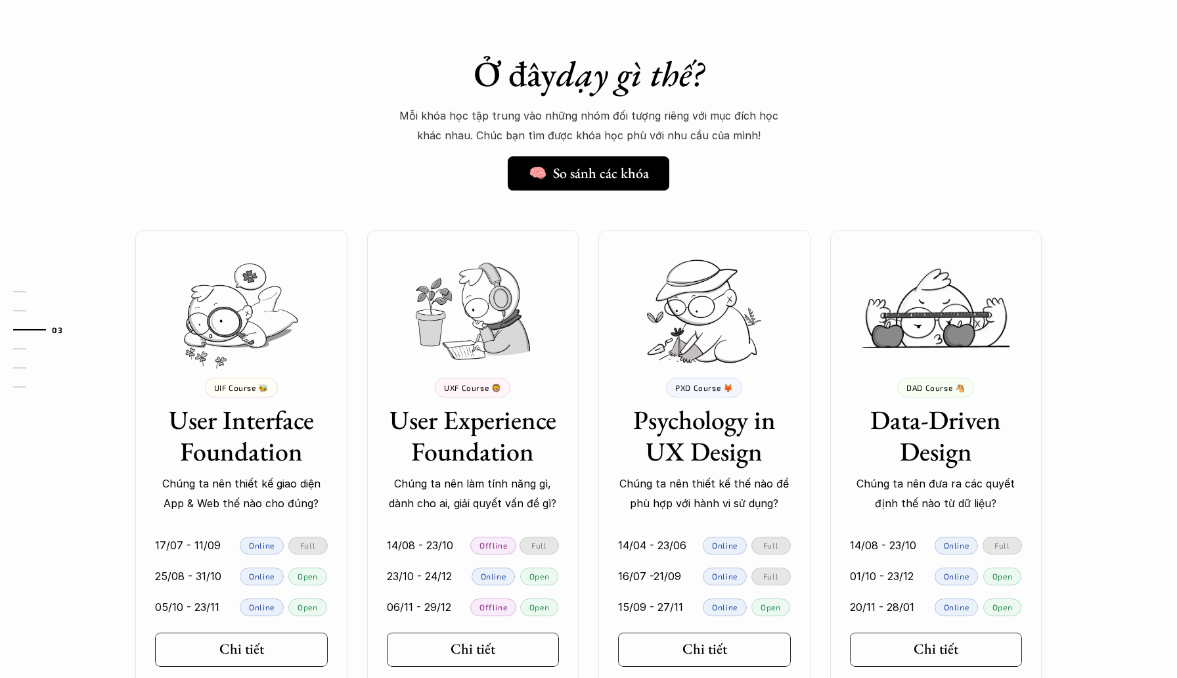
scroll to position [1152, 0]
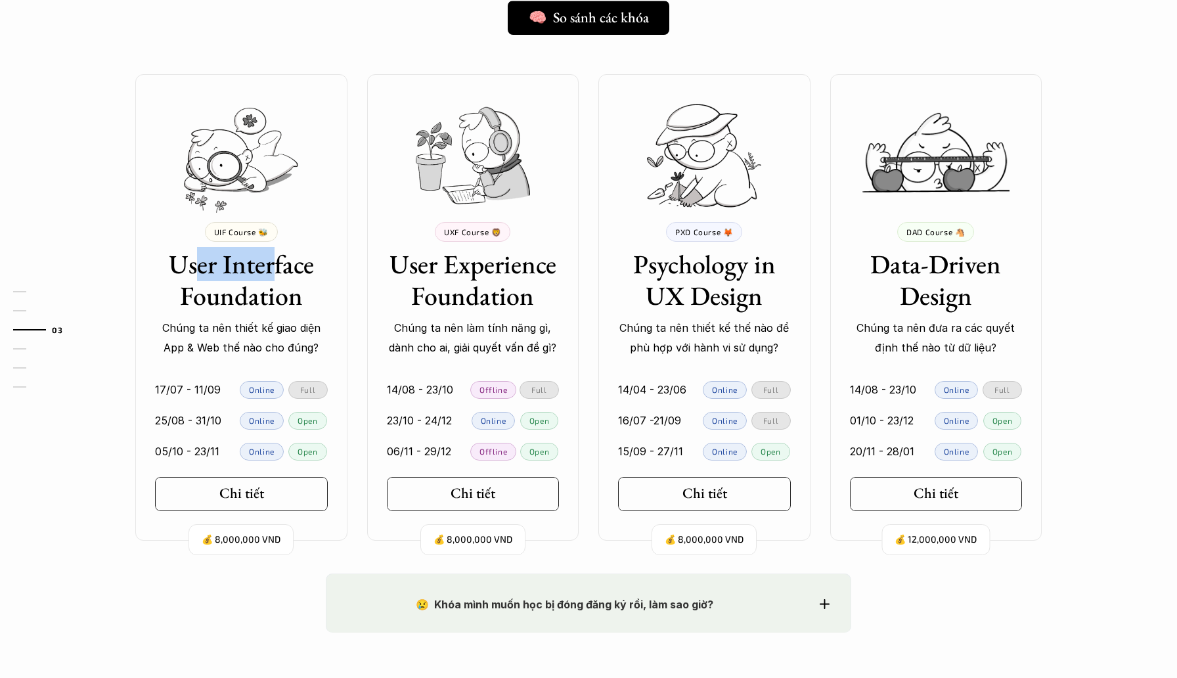
drag, startPoint x: 192, startPoint y: 270, endPoint x: 271, endPoint y: 261, distance: 79.3
click at [271, 261] on h3 "User Interface Foundation" at bounding box center [241, 279] width 173 height 63
click at [215, 293] on h3 "User Interface Foundation" at bounding box center [241, 279] width 173 height 63
click at [255, 302] on h3 "User Interface Foundation" at bounding box center [241, 279] width 173 height 63
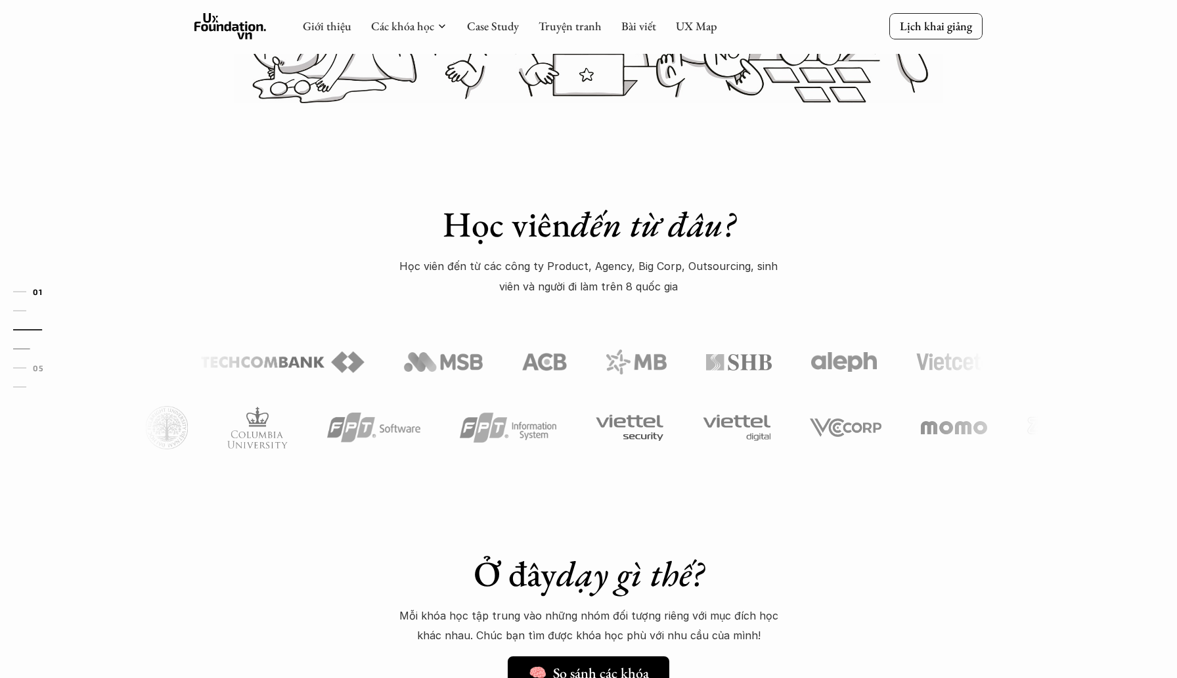
scroll to position [0, 0]
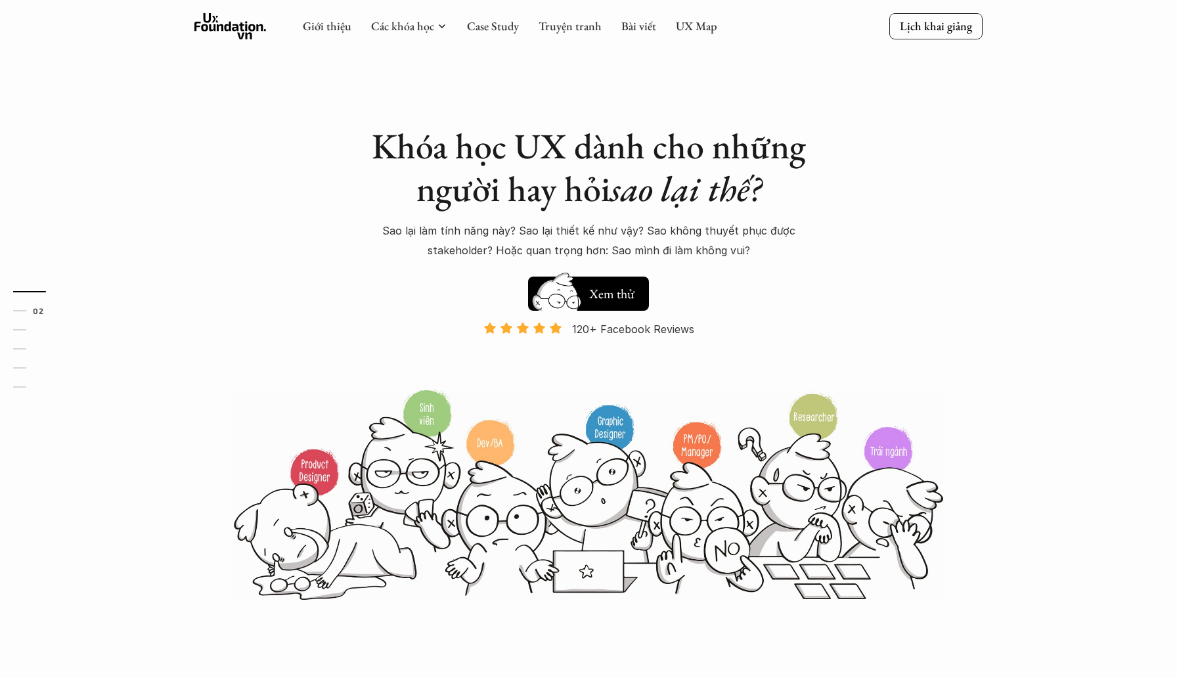
click at [503, 444] on img at bounding box center [588, 493] width 709 height 213
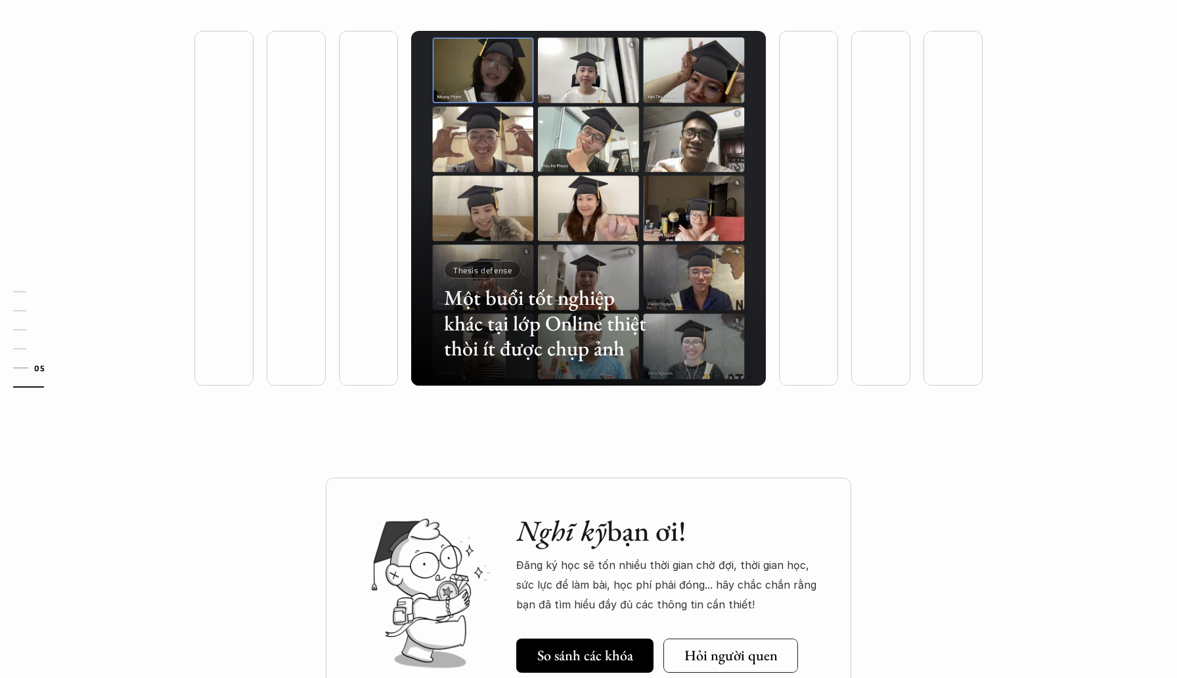
scroll to position [3264, 0]
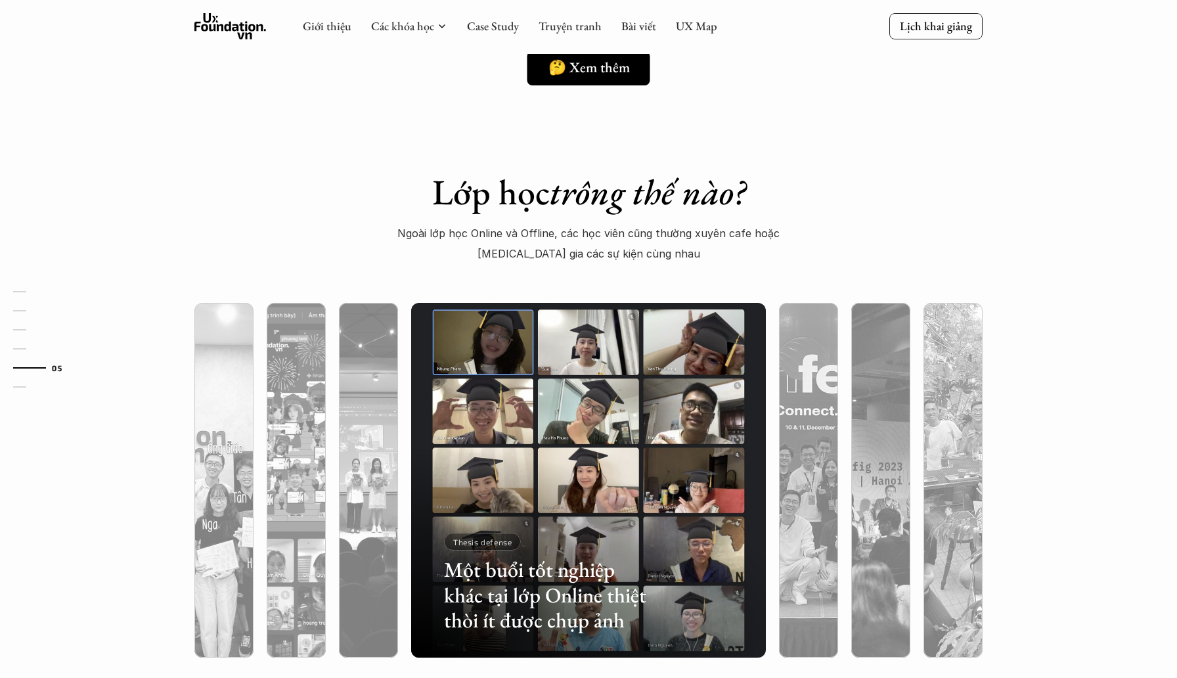
click at [536, 446] on div at bounding box center [588, 550] width 355 height 214
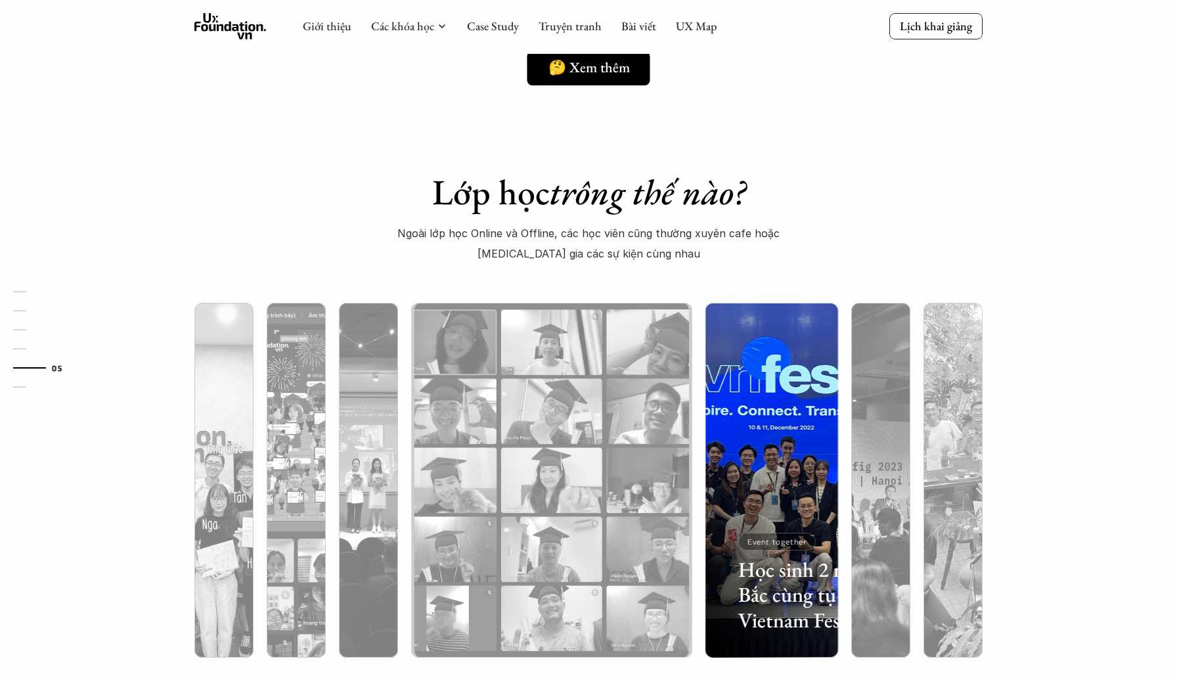
click at [573, 557] on div at bounding box center [549, 579] width 211 height 95
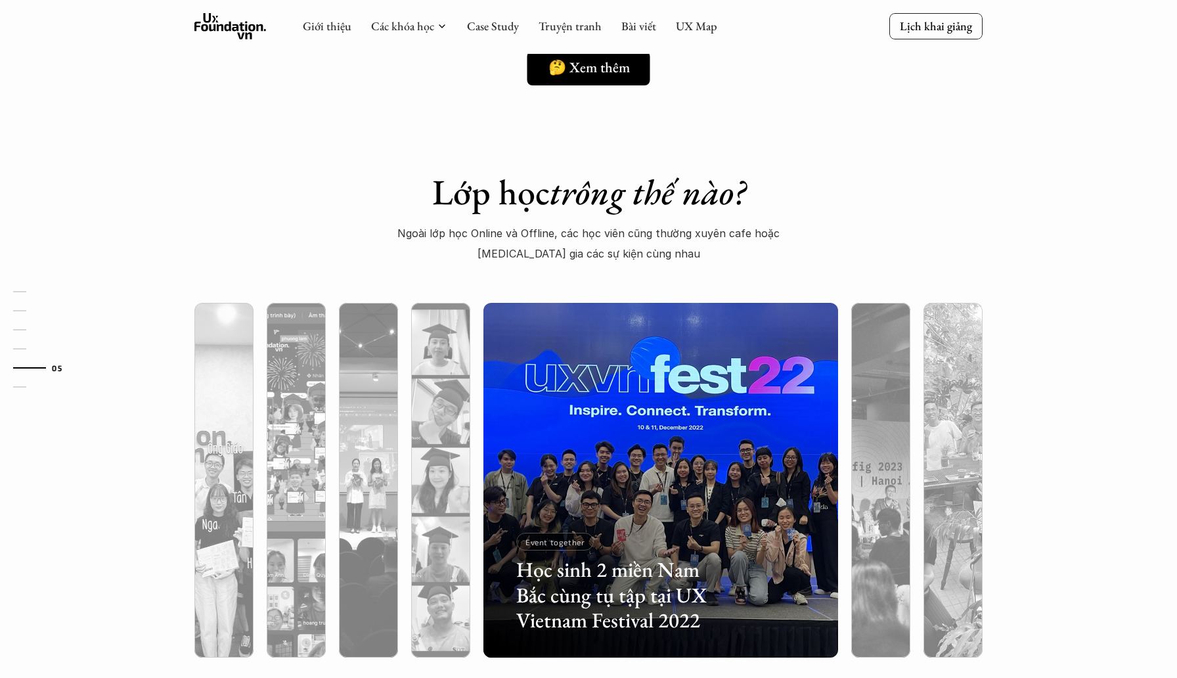
click at [582, 583] on h3 "Học sinh 2 miền Nam Bắc cùng tụ tập tại UX Vietnam Festival 2022" at bounding box center [621, 595] width 211 height 76
click at [609, 446] on div at bounding box center [660, 550] width 355 height 214
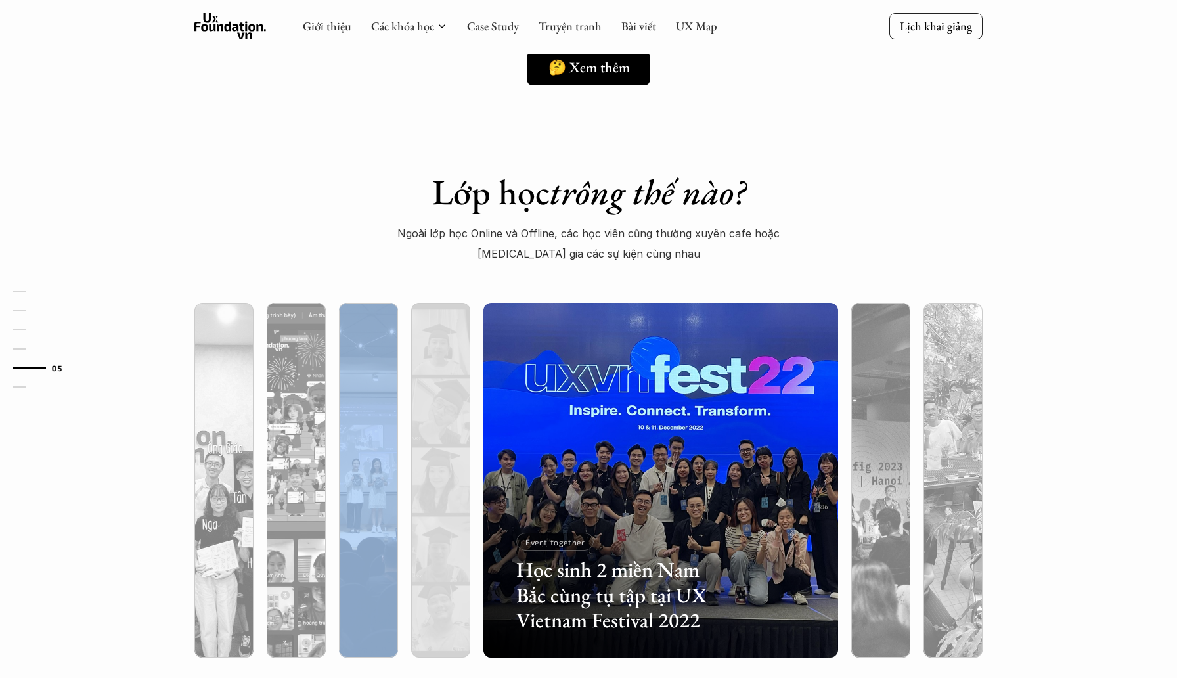
drag, startPoint x: 611, startPoint y: 445, endPoint x: 326, endPoint y: 448, distance: 285.6
click at [326, 448] on div "Học sinh 2 miền Nam Bắc cùng tụ tập tại UX Vietnam Festival 2022 Event together" at bounding box center [589, 479] width 854 height 407
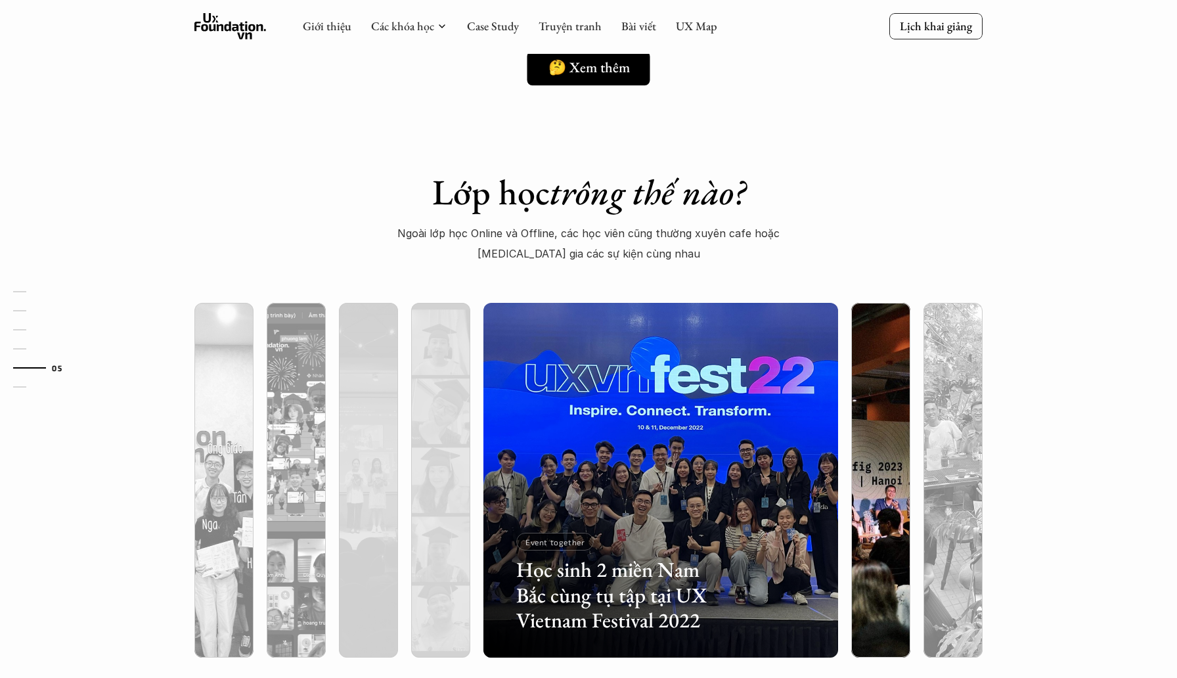
click at [903, 432] on img at bounding box center [880, 480] width 361 height 355
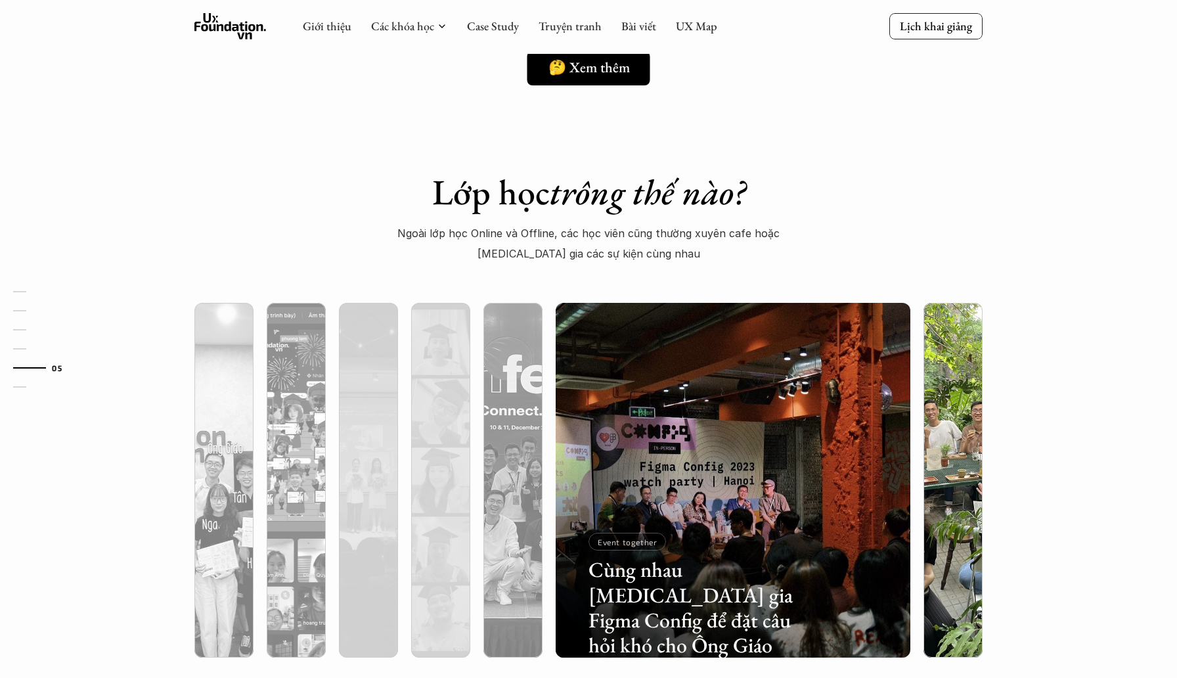
click at [939, 426] on img at bounding box center [952, 480] width 361 height 355
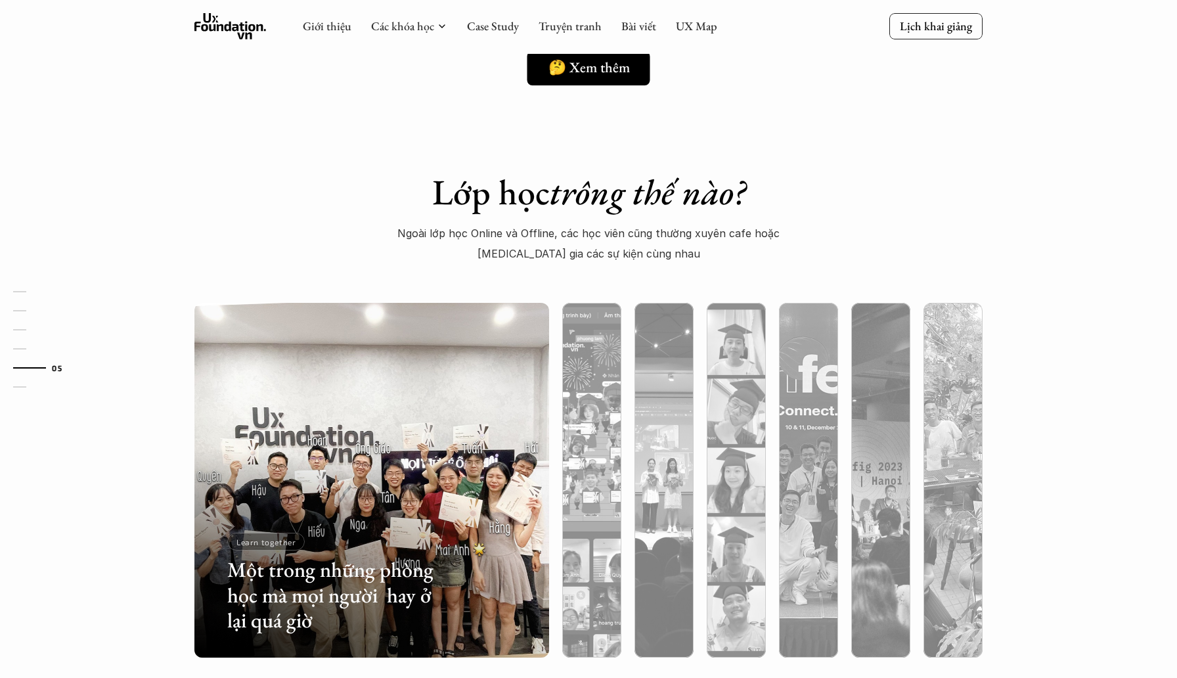
click at [350, 448] on div at bounding box center [371, 550] width 355 height 214
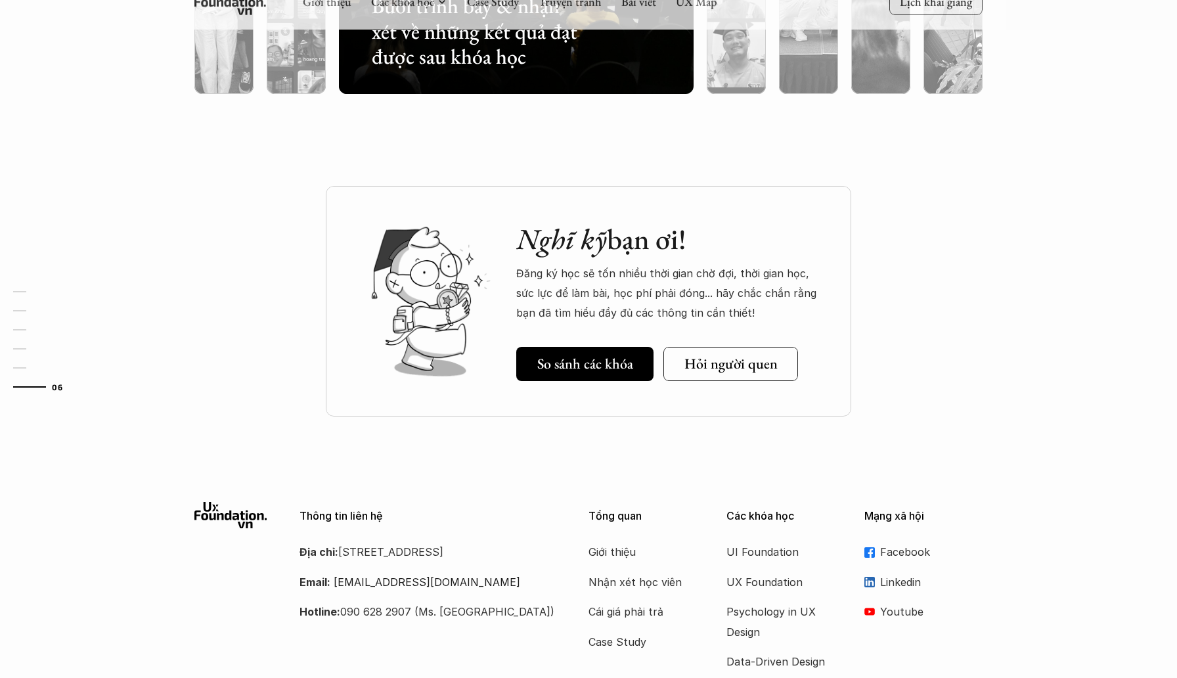
scroll to position [3915, 0]
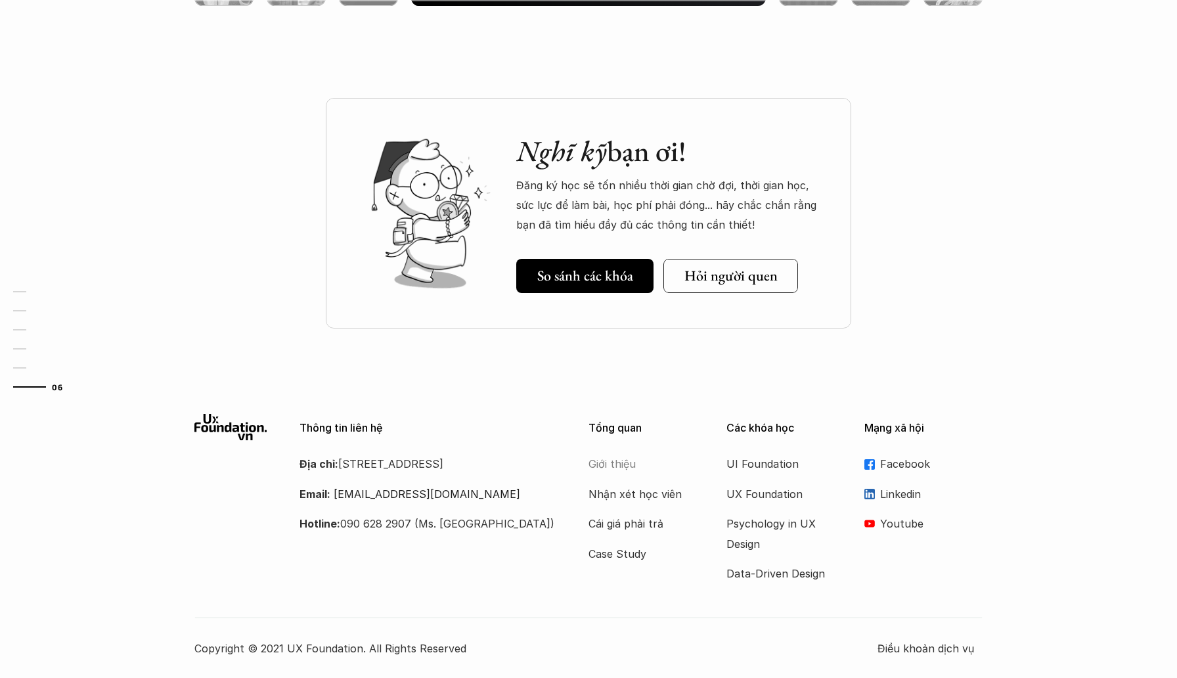
click at [609, 465] on p "Giới thiệu" at bounding box center [640, 464] width 105 height 20
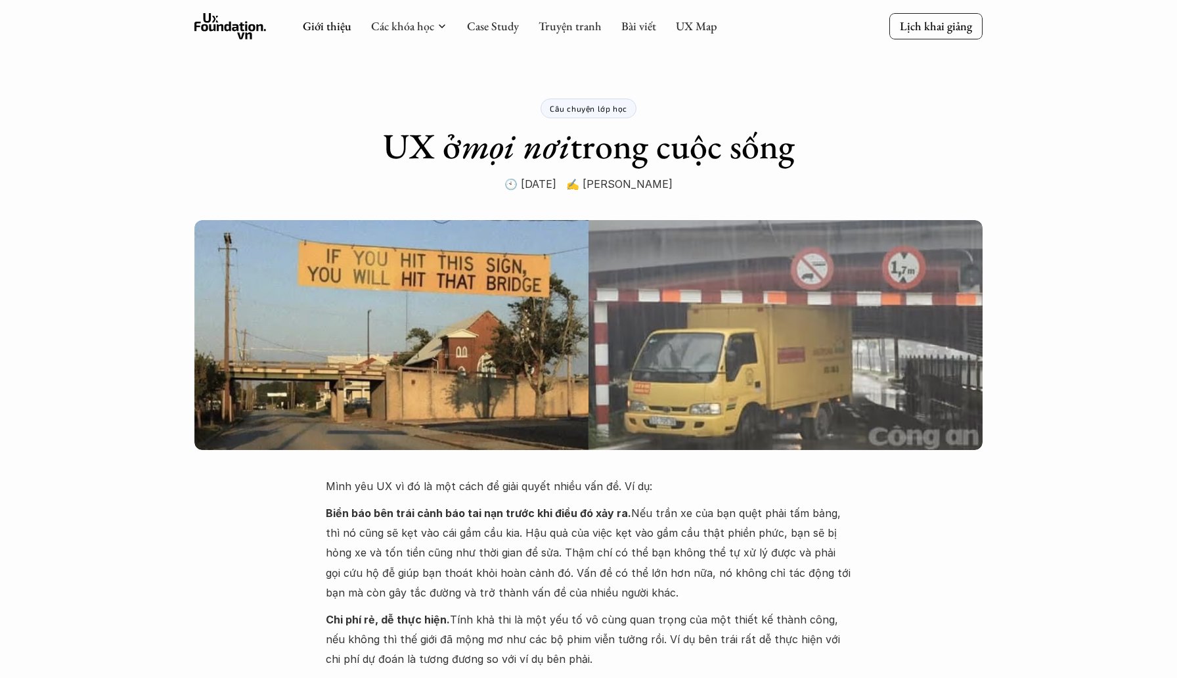
click at [229, 24] on use at bounding box center [230, 26] width 72 height 26
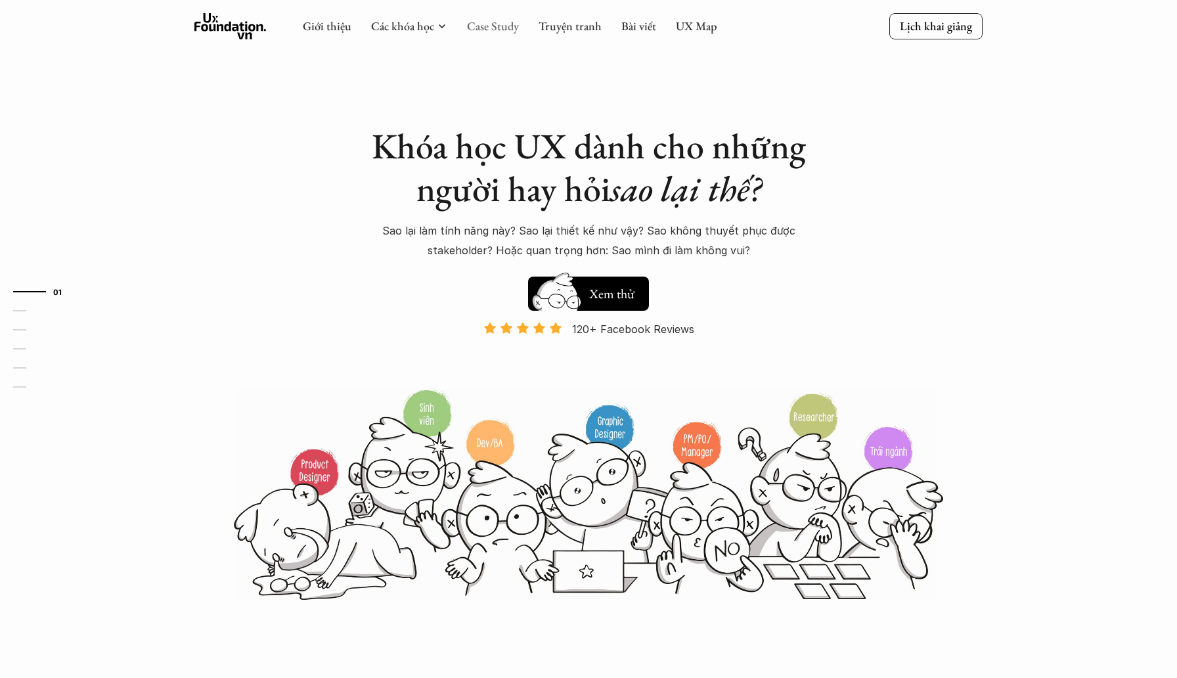
click at [485, 24] on link "Case Study" at bounding box center [493, 25] width 52 height 15
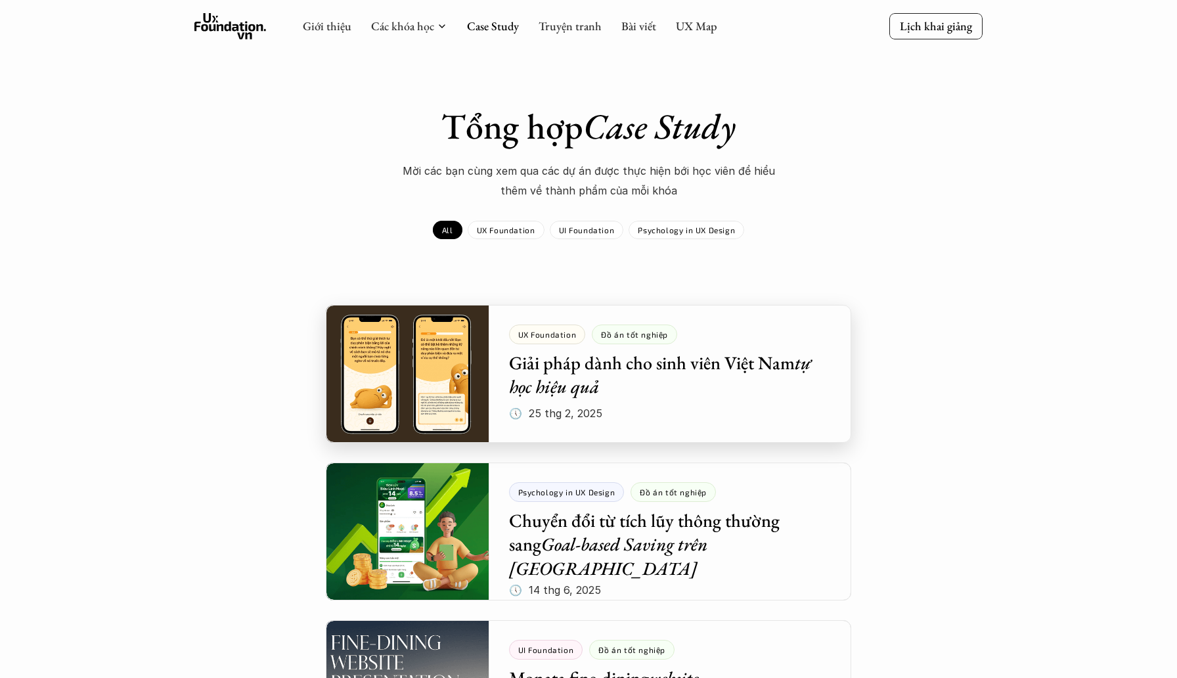
click at [592, 364] on div at bounding box center [588, 374] width 525 height 138
click at [634, 133] on em "Case Study" at bounding box center [659, 126] width 152 height 46
click at [630, 141] on em "Case Study" at bounding box center [659, 126] width 152 height 46
click at [639, 136] on em "Case Study" at bounding box center [659, 126] width 152 height 46
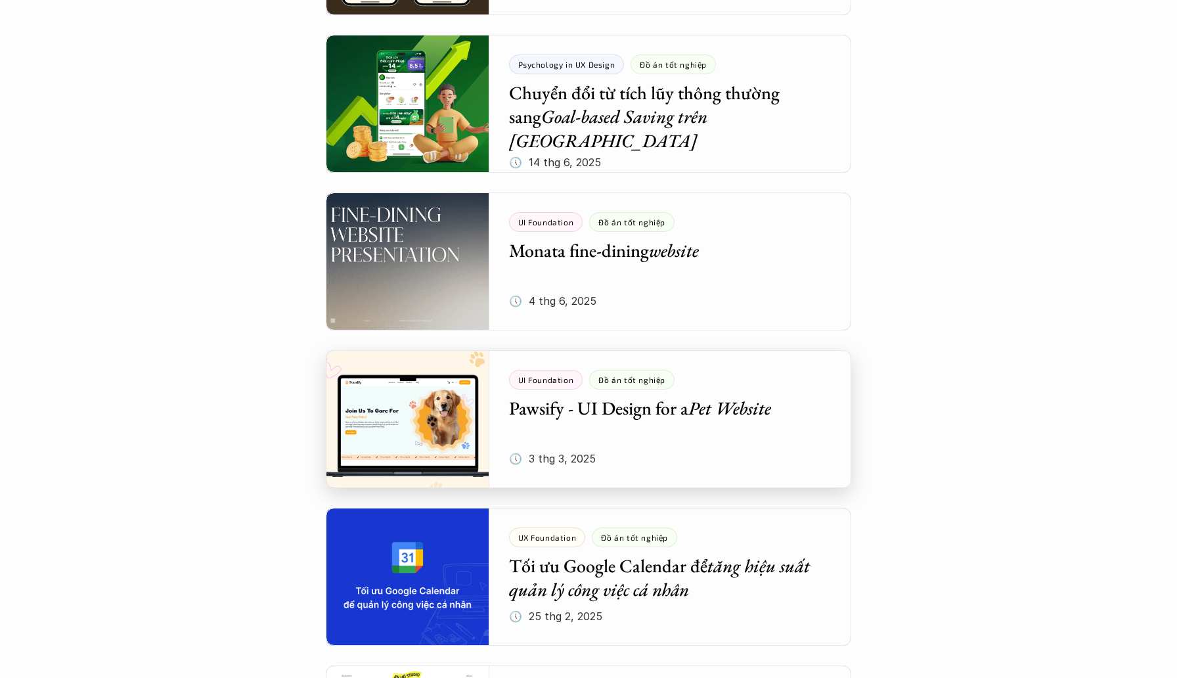
click at [601, 413] on div at bounding box center [588, 419] width 525 height 138
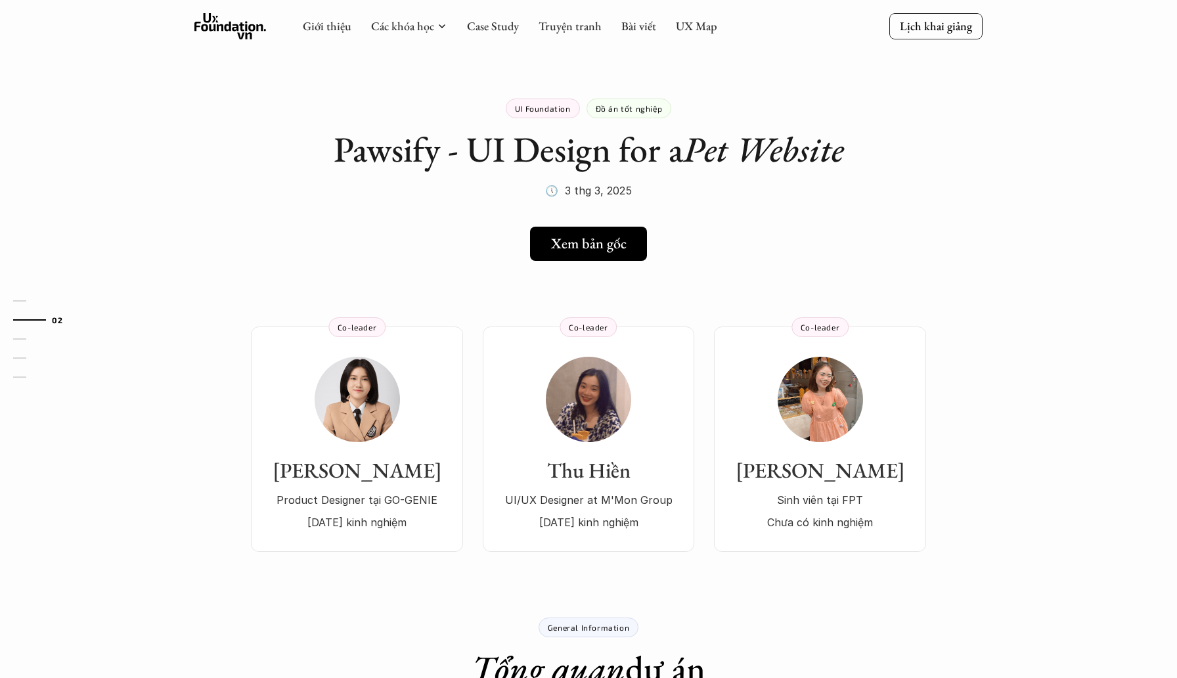
click at [563, 147] on h1 "Pawsify - UI Design for a Pet Website" at bounding box center [589, 149] width 510 height 43
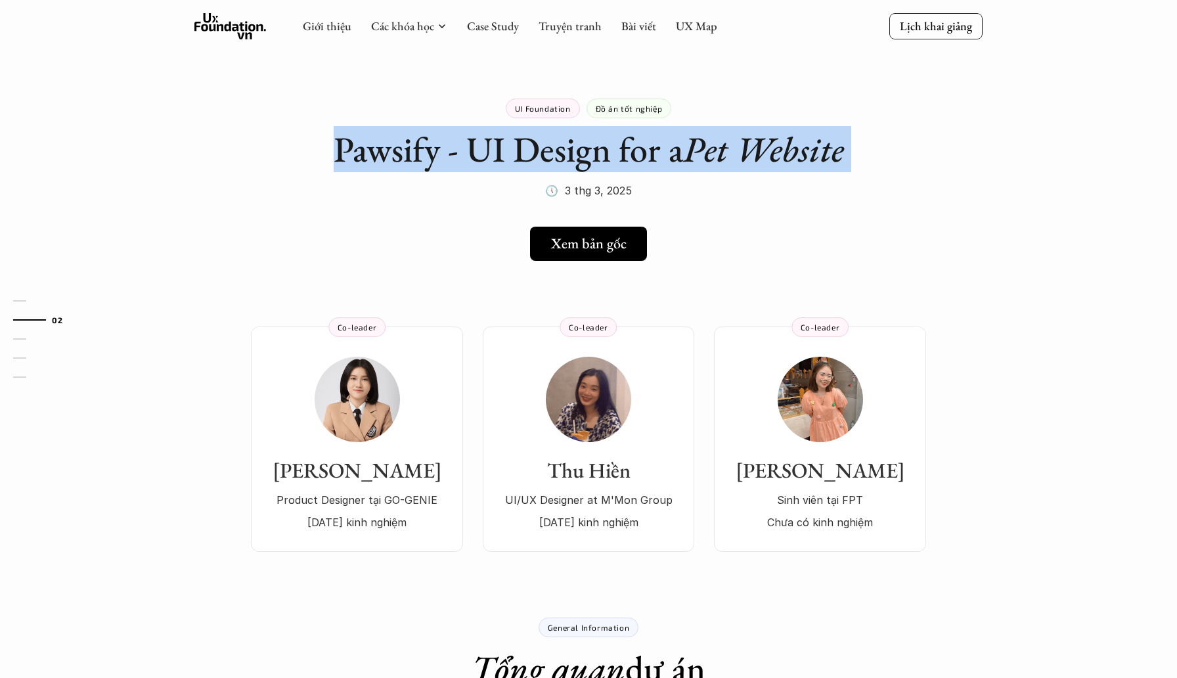
click at [659, 160] on h1 "Pawsify - UI Design for a Pet Website" at bounding box center [589, 149] width 510 height 43
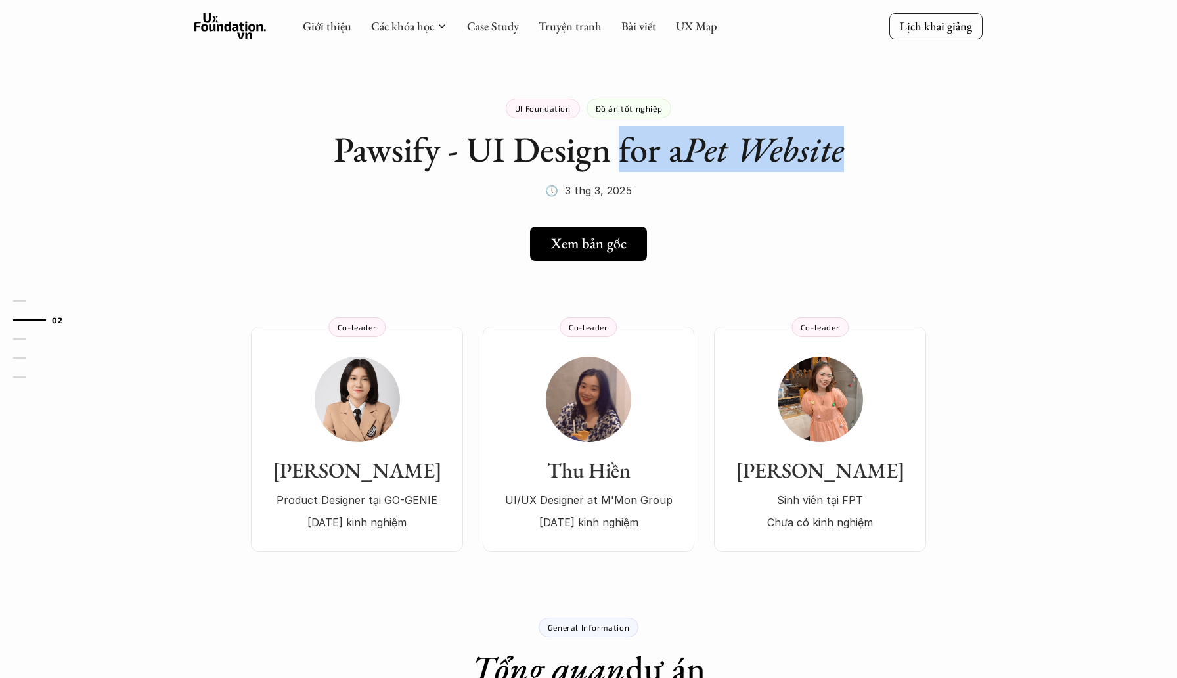
drag, startPoint x: 613, startPoint y: 153, endPoint x: 884, endPoint y: 163, distance: 271.4
click at [838, 154] on em "Pet Website" at bounding box center [763, 149] width 161 height 46
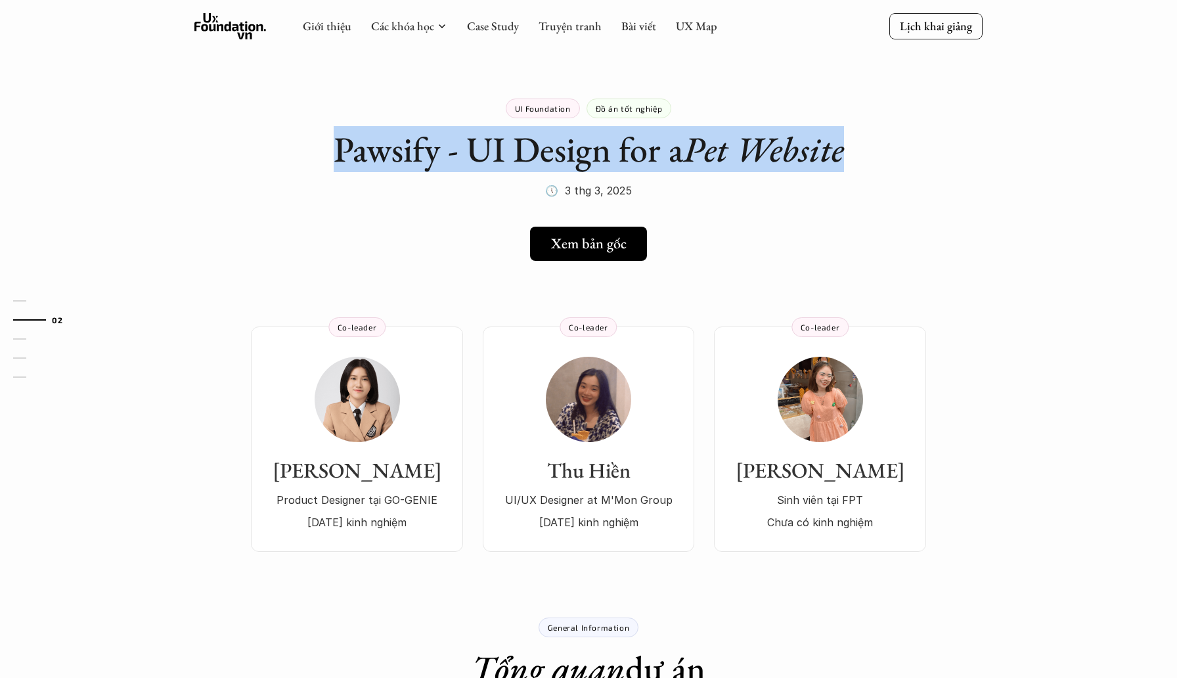
drag, startPoint x: 843, startPoint y: 153, endPoint x: 299, endPoint y: 142, distance: 543.8
click at [611, 150] on h1 "Pawsify - UI Design for a Pet Website" at bounding box center [589, 149] width 510 height 43
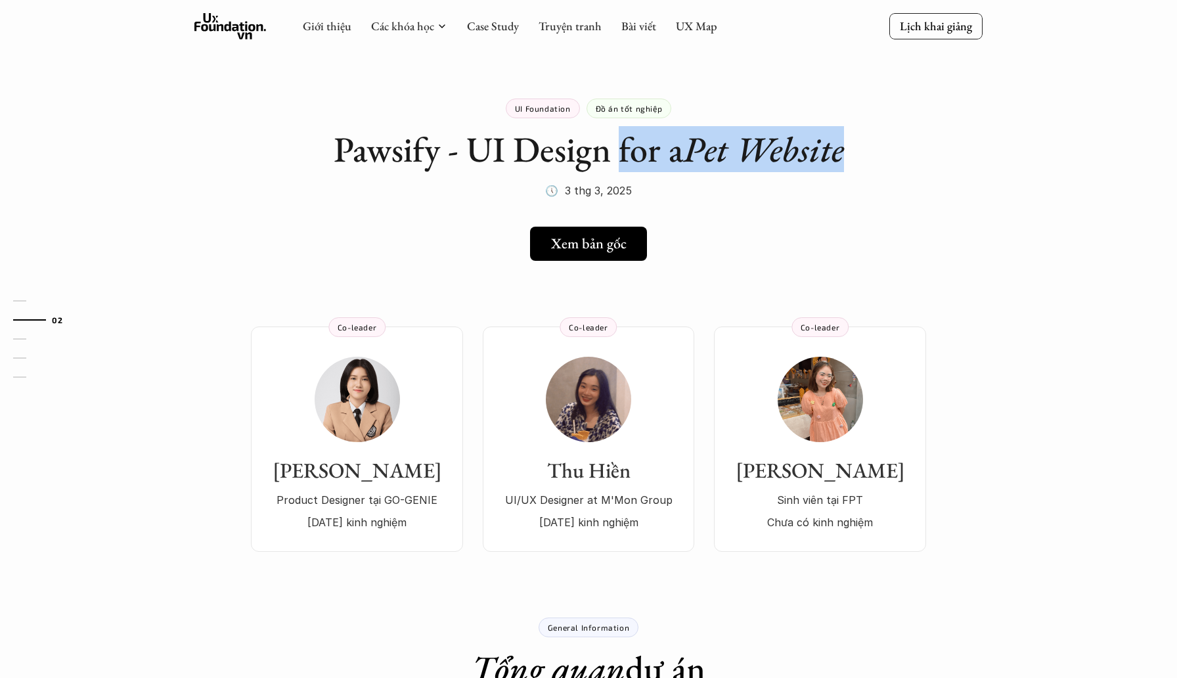
drag, startPoint x: 614, startPoint y: 150, endPoint x: 896, endPoint y: 150, distance: 282.3
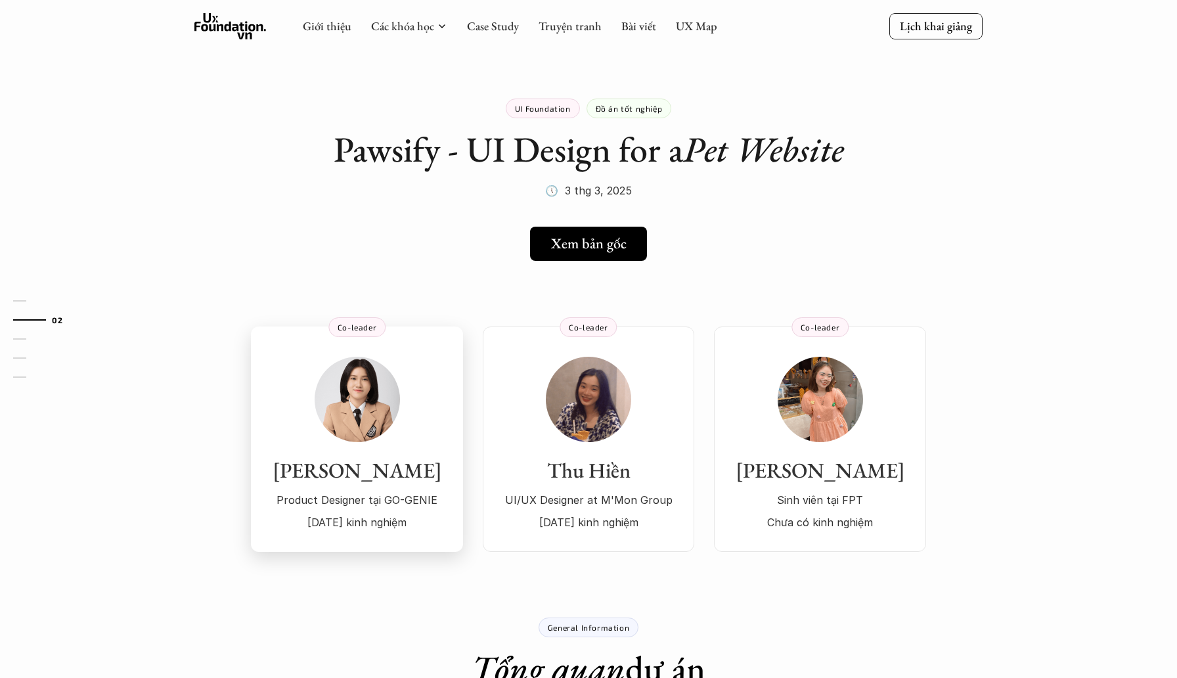
click at [380, 445] on div "Hoàng Kim Product Designer tại GO-GENIE 2 năm kinh nghiệm" at bounding box center [357, 444] width 186 height 175
click at [604, 406] on img at bounding box center [588, 399] width 85 height 85
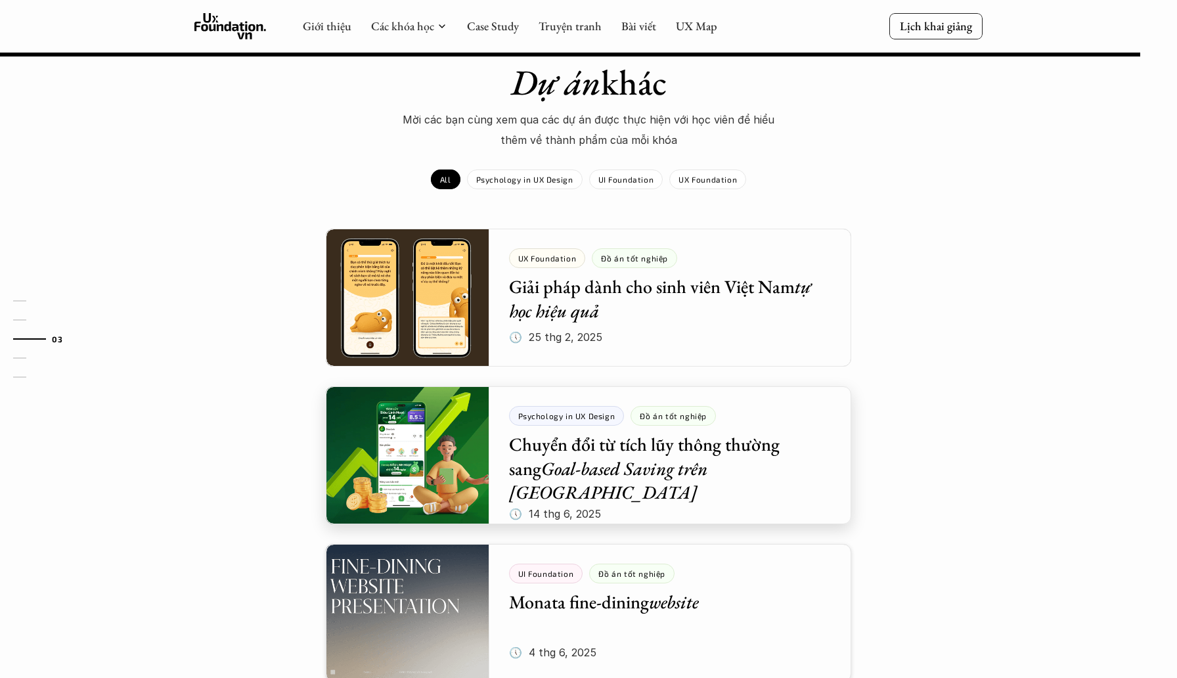
scroll to position [1278, 0]
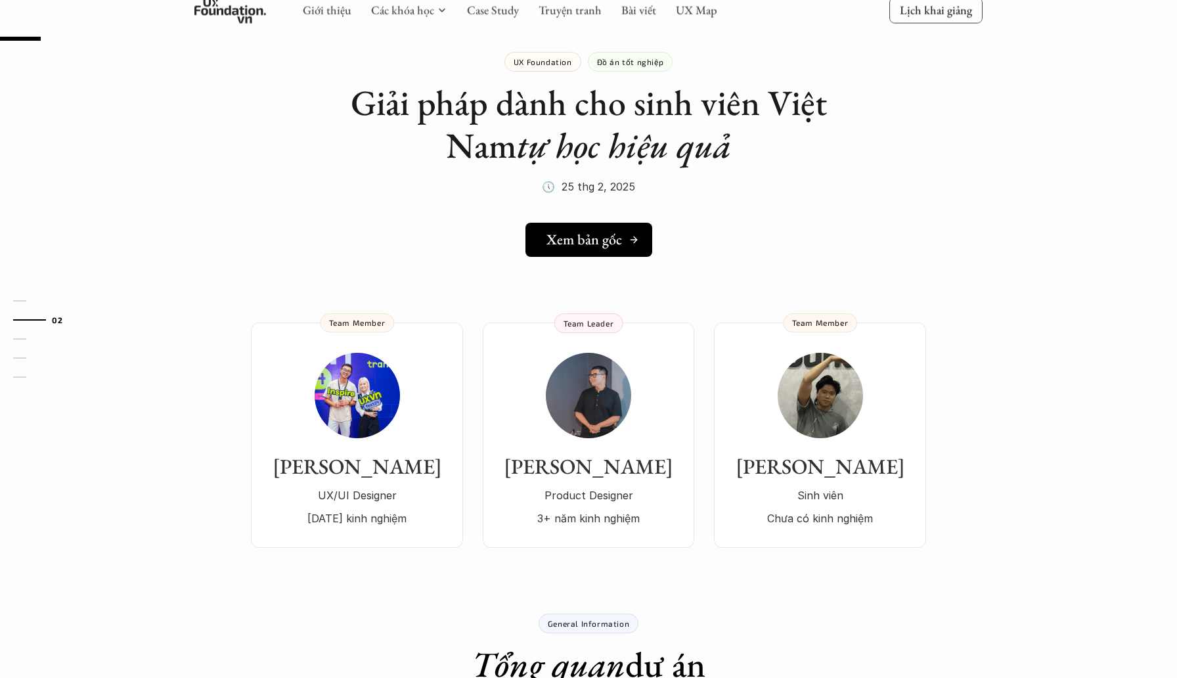
scroll to position [51, 0]
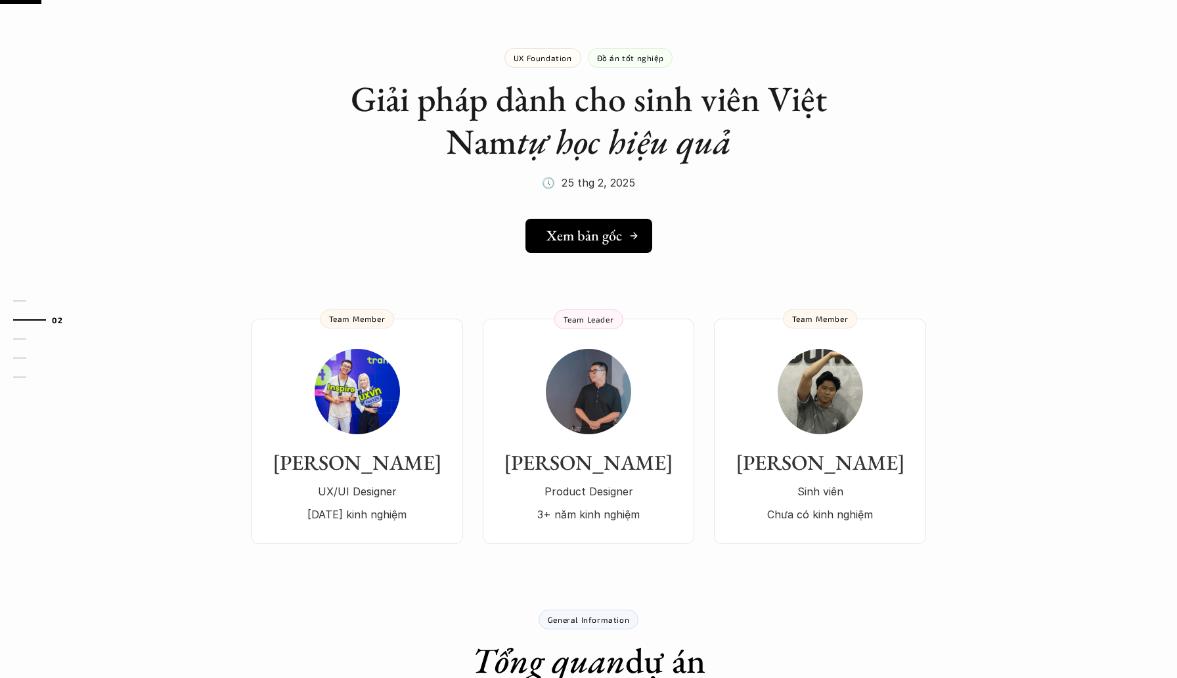
click at [576, 252] on link "Xem bản gốc" at bounding box center [588, 236] width 127 height 34
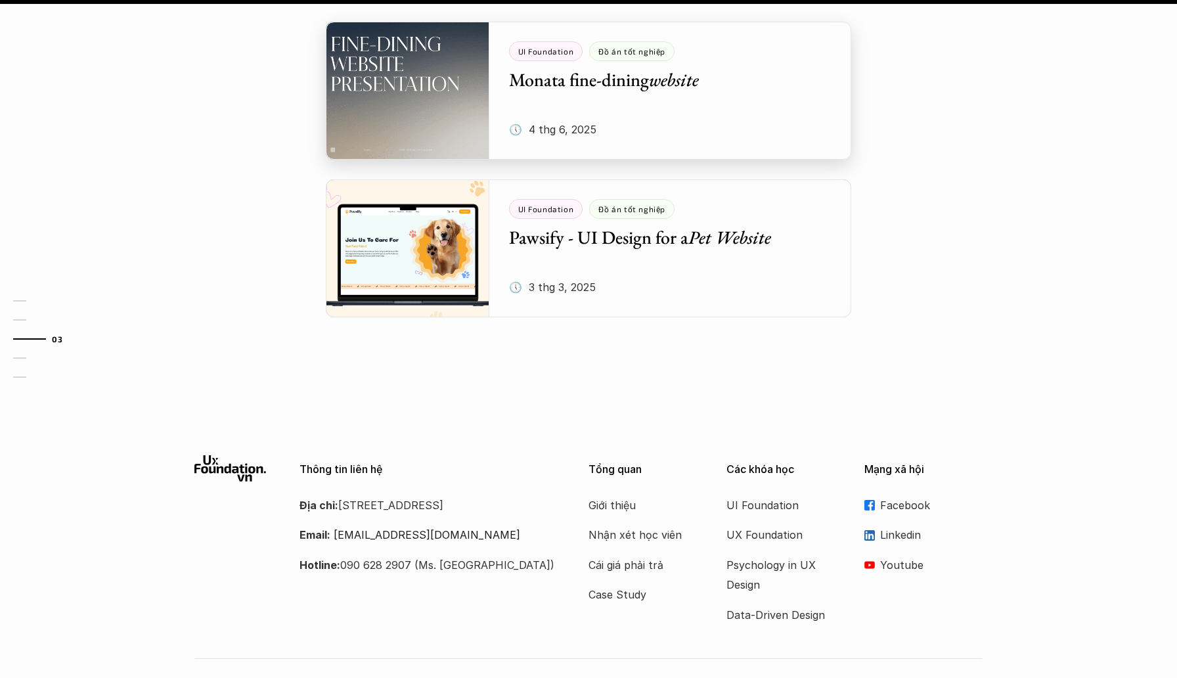
scroll to position [1779, 0]
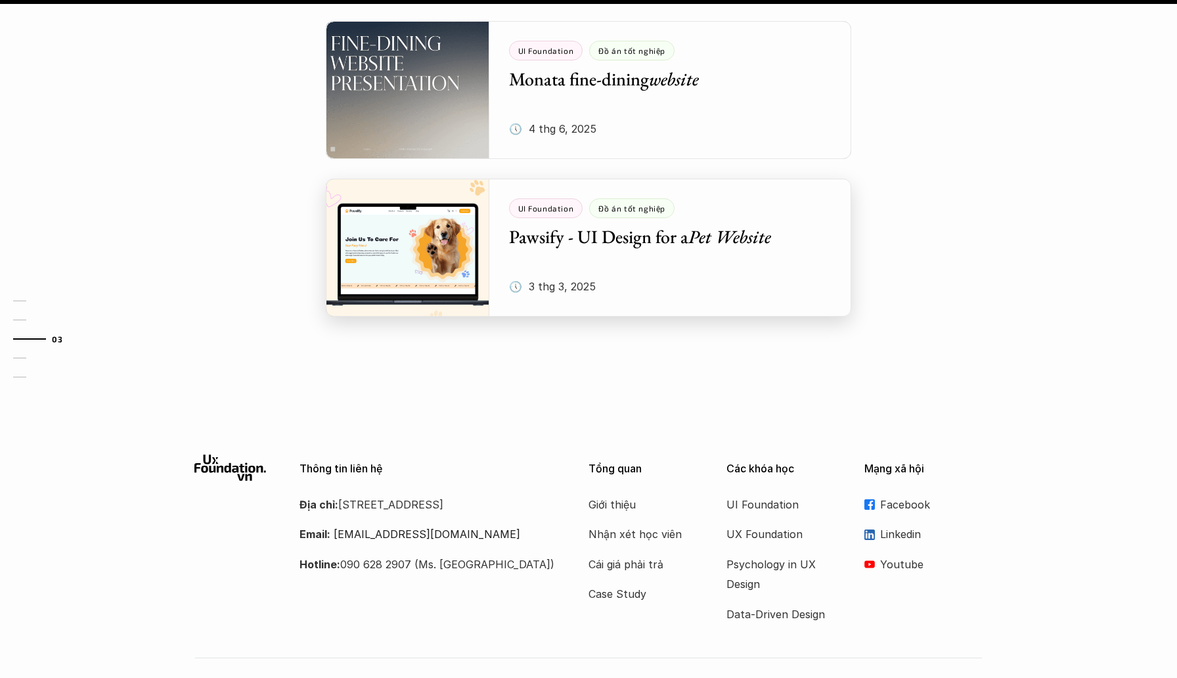
click at [679, 201] on div at bounding box center [588, 248] width 525 height 138
